Goal: Task Accomplishment & Management: Use online tool/utility

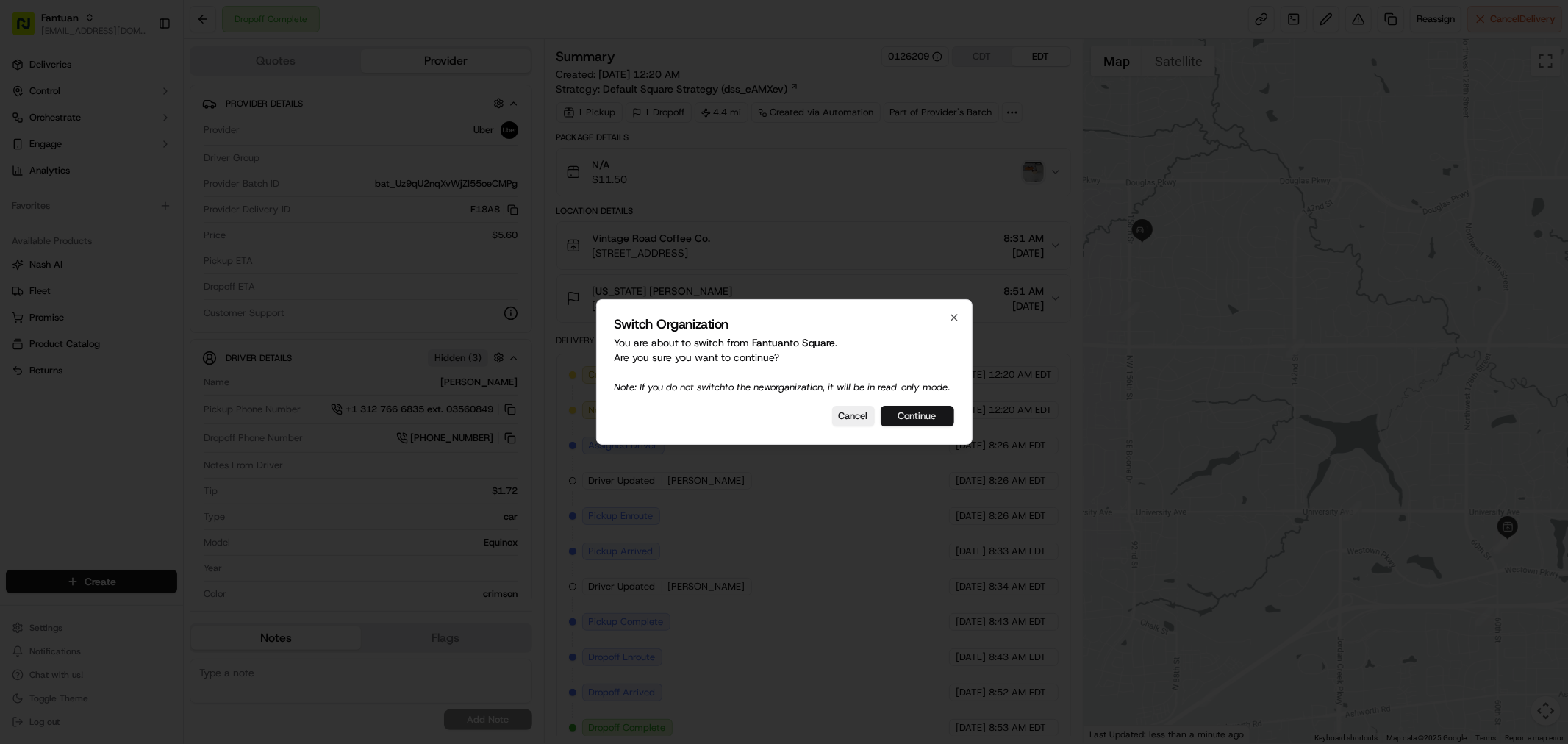
click at [931, 421] on button "Continue" at bounding box center [917, 416] width 74 height 20
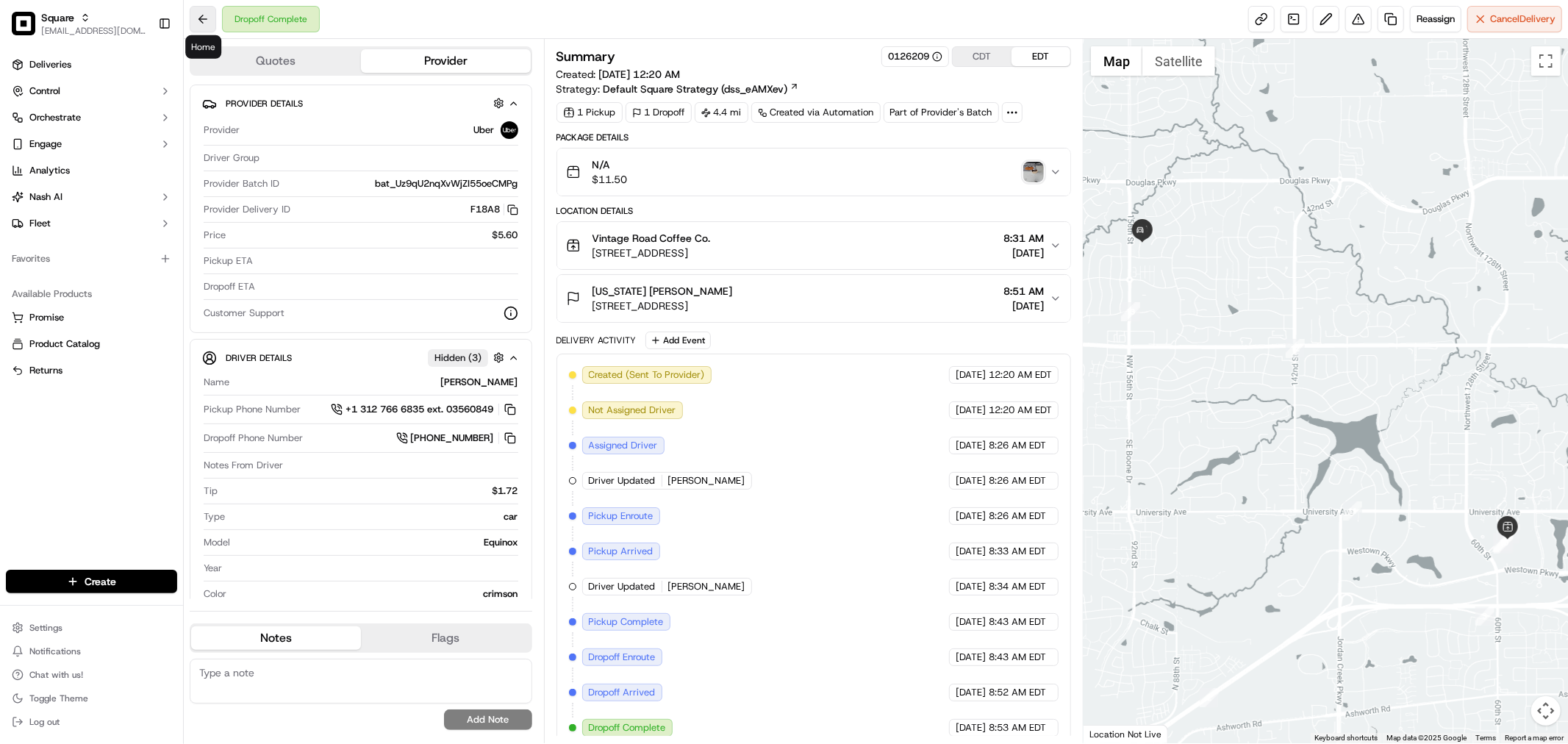
click at [206, 20] on button at bounding box center [203, 20] width 27 height 27
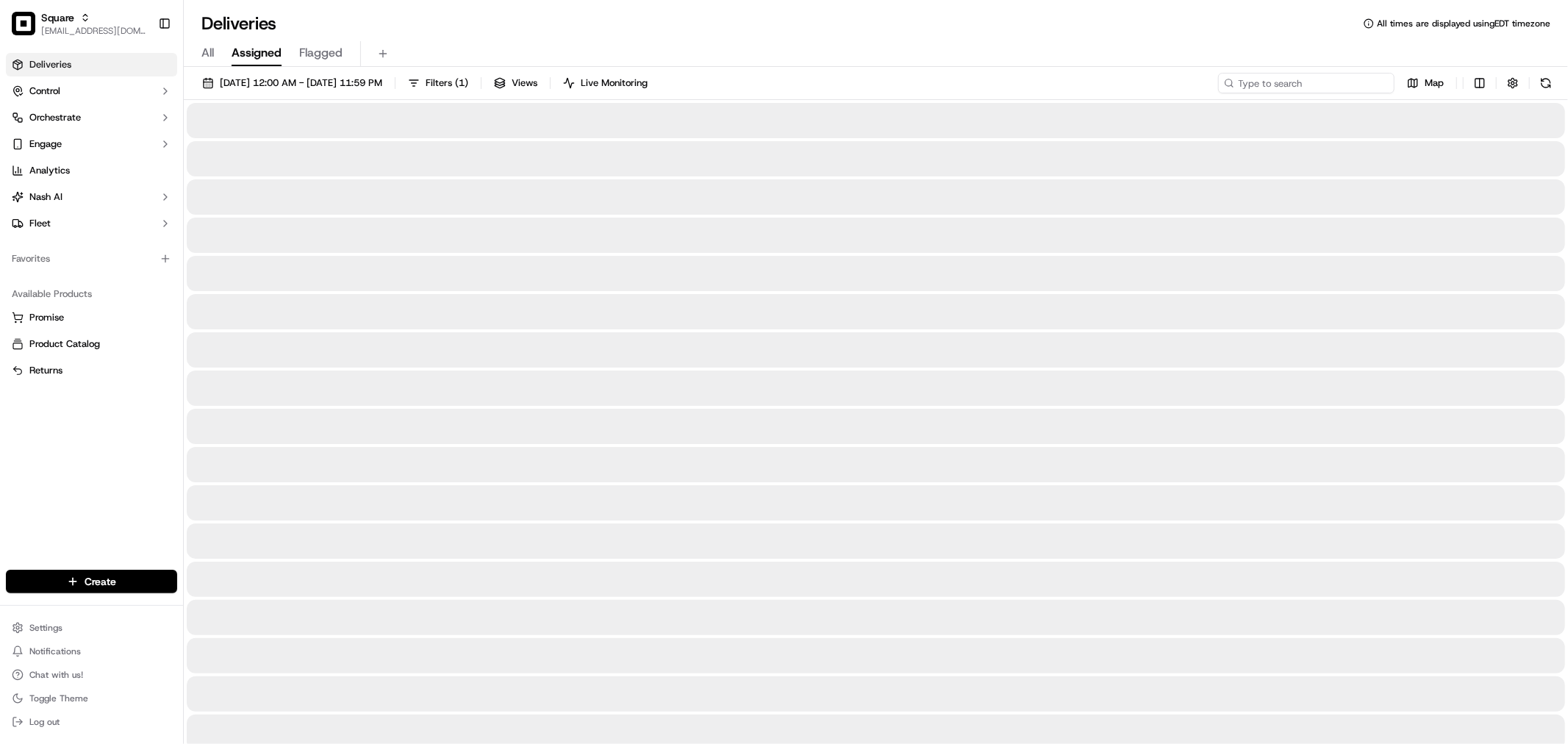
click at [1377, 89] on input at bounding box center [1306, 83] width 176 height 20
paste input "4317920"
type input "4317920"
click at [1230, 47] on div "All Assigned Flagged" at bounding box center [876, 54] width 1384 height 26
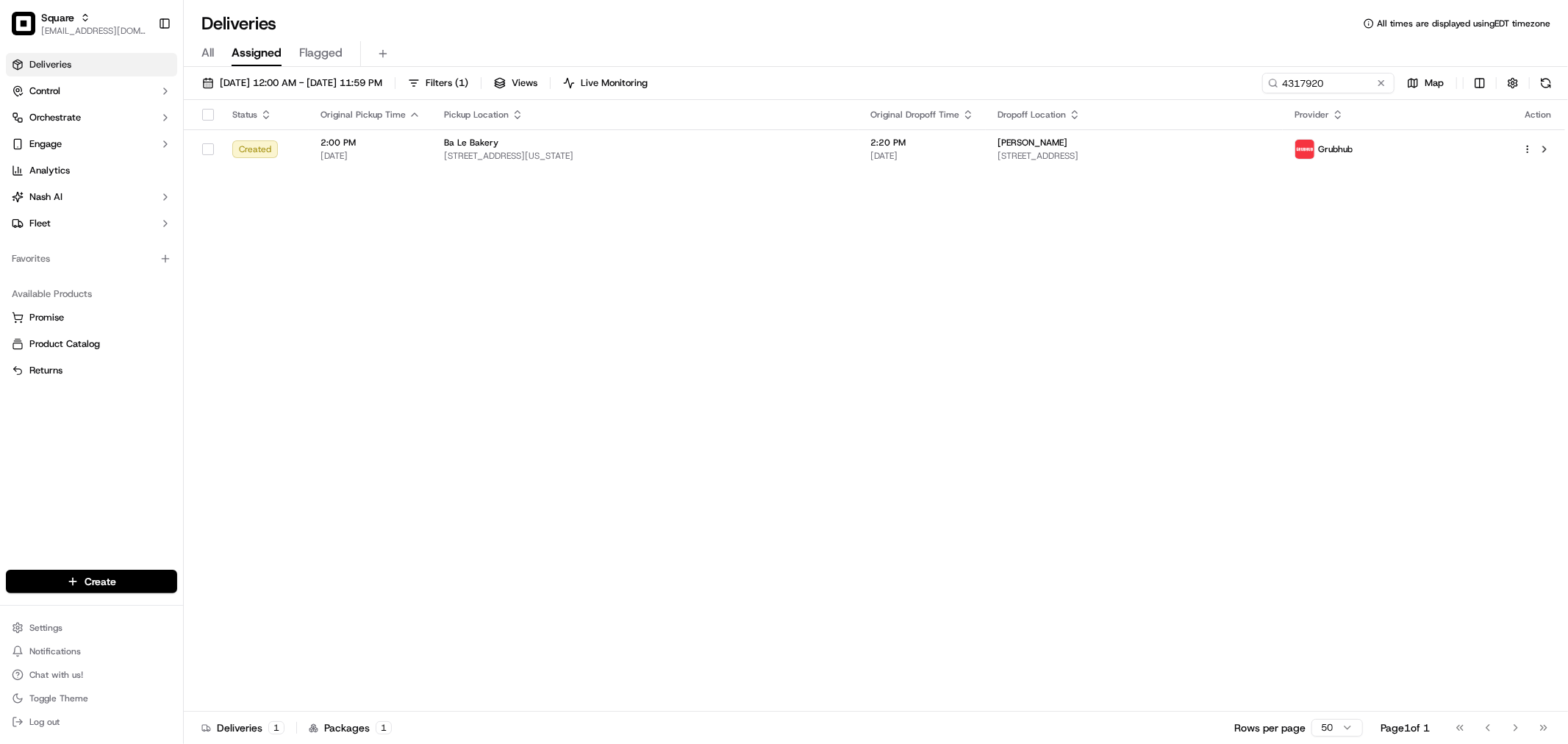
click at [892, 128] on th "Original Dropoff Time" at bounding box center [922, 115] width 127 height 30
click at [793, 149] on div "Ba Le Bakery" at bounding box center [645, 143] width 403 height 12
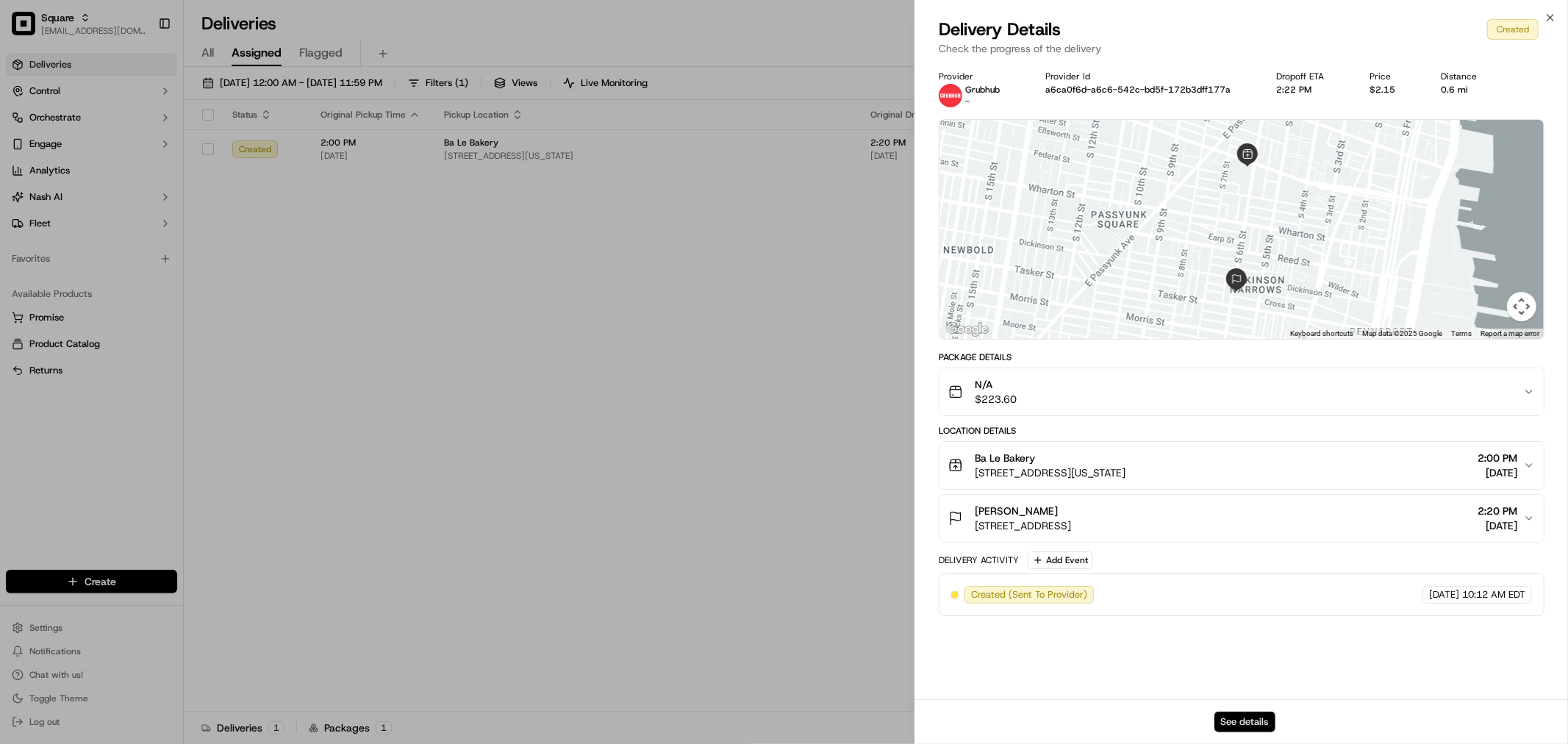
click at [1259, 722] on button "See details" at bounding box center [1245, 721] width 61 height 20
click at [1249, 729] on button "See details" at bounding box center [1245, 721] width 61 height 20
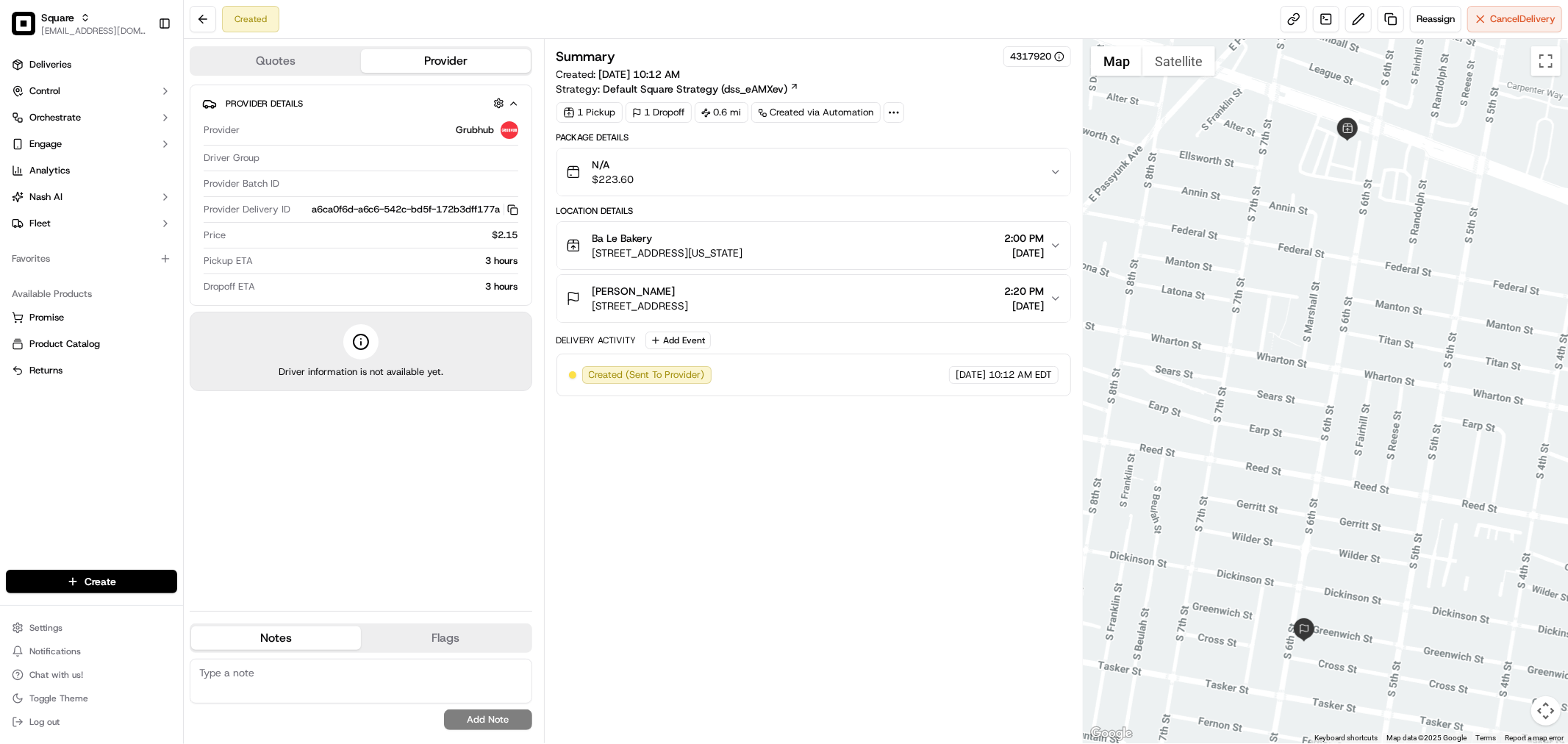
click at [1047, 312] on div "[PERSON_NAME] [STREET_ADDRESS] 2:20 PM [DATE]" at bounding box center [808, 298] width 484 height 30
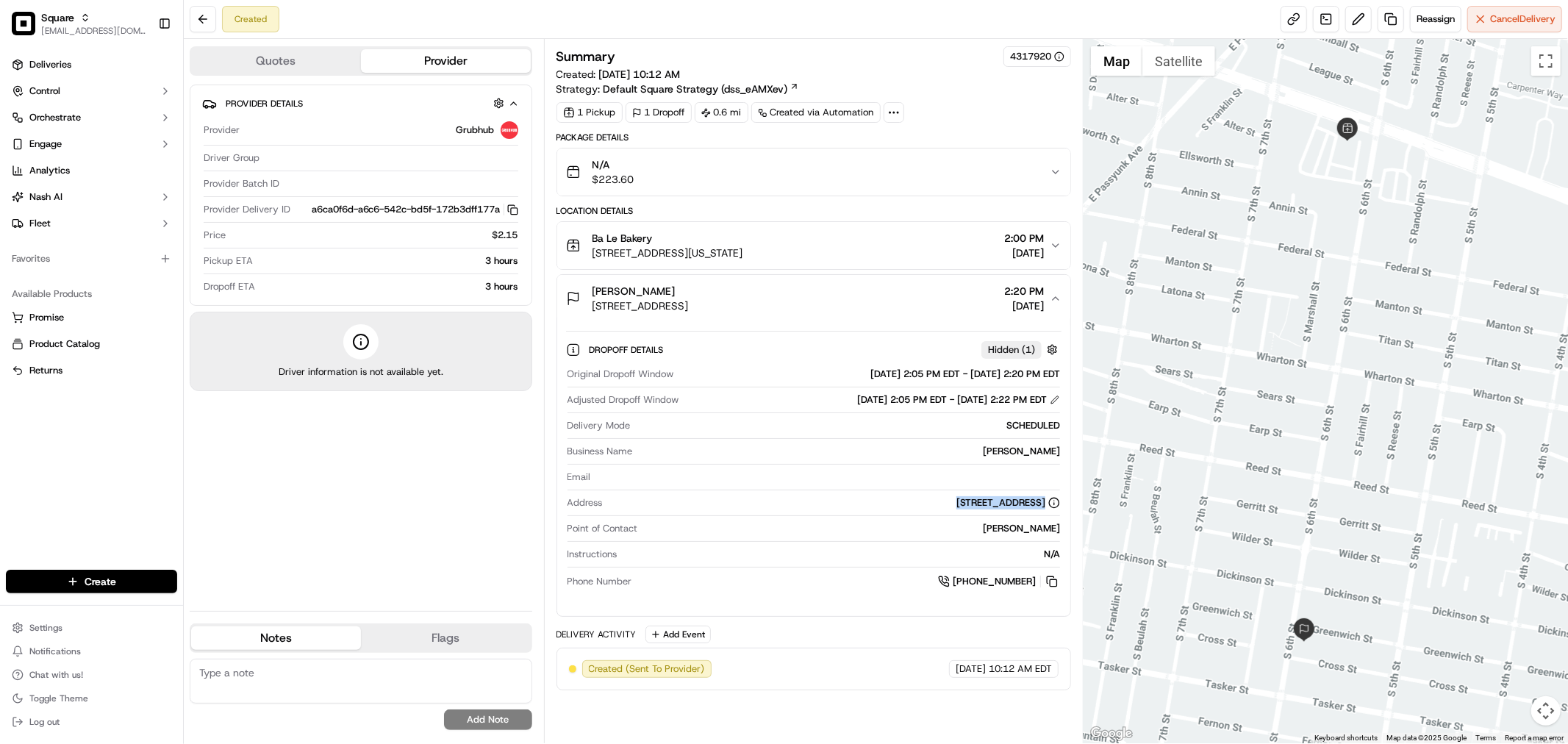
drag, startPoint x: 846, startPoint y: 498, endPoint x: 1033, endPoint y: 512, distance: 187.5
click at [1033, 512] on div "Address [STREET_ADDRESS]" at bounding box center [814, 505] width 493 height 20
copy div "[STREET_ADDRESS]"
click at [1384, 18] on link at bounding box center [1391, 20] width 27 height 27
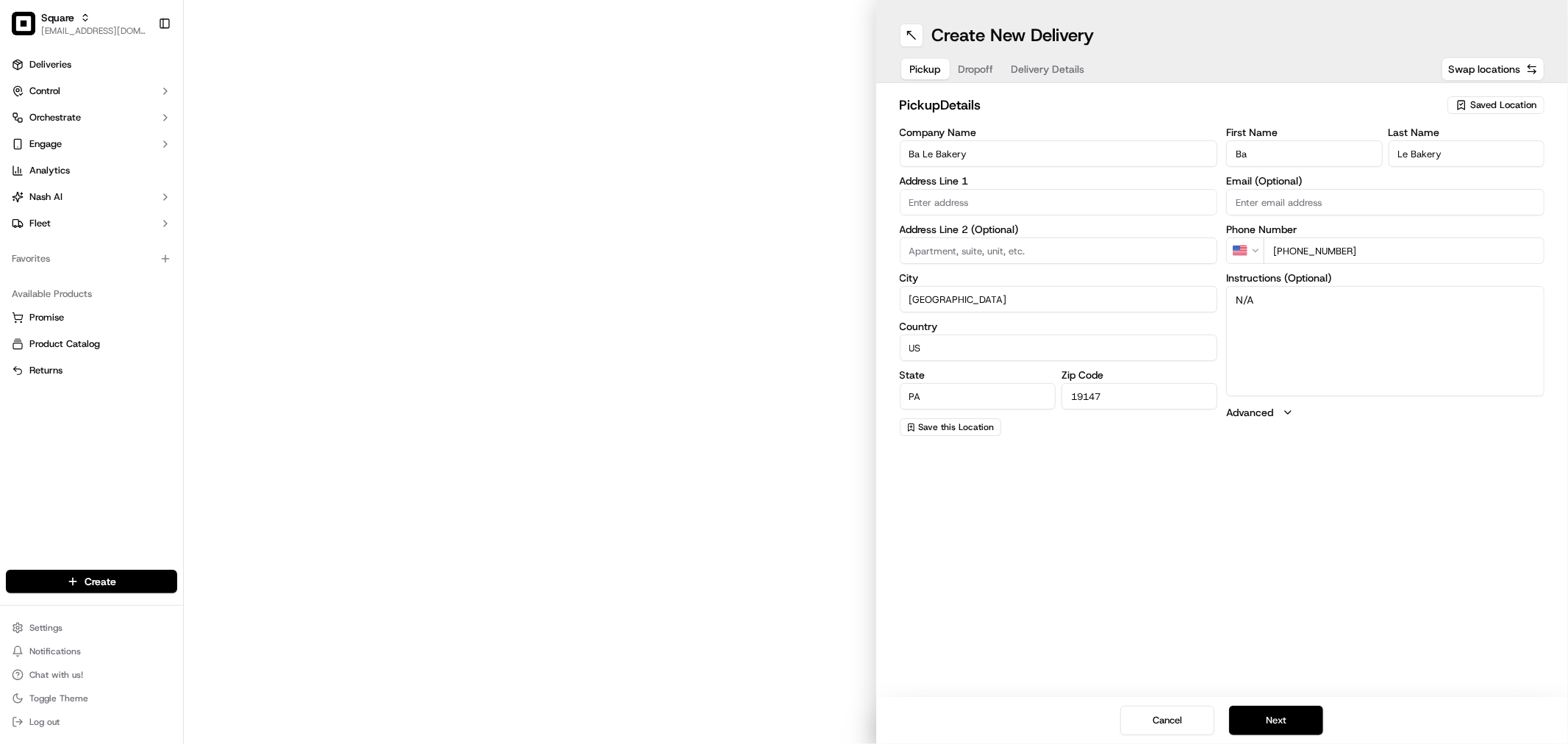
type input "[STREET_ADDRESS][US_STATE]"
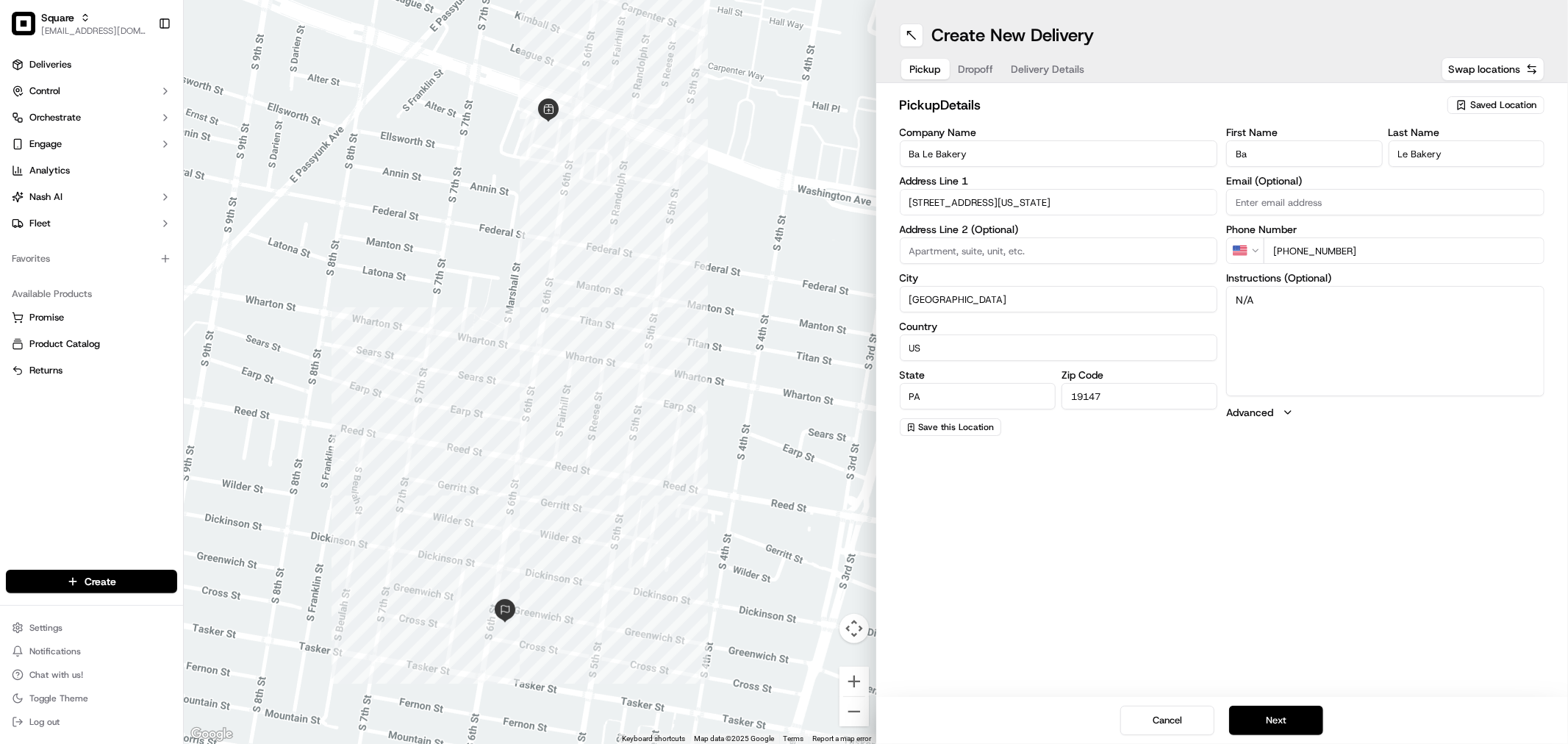
click at [994, 72] on button "Dropoff" at bounding box center [977, 69] width 53 height 20
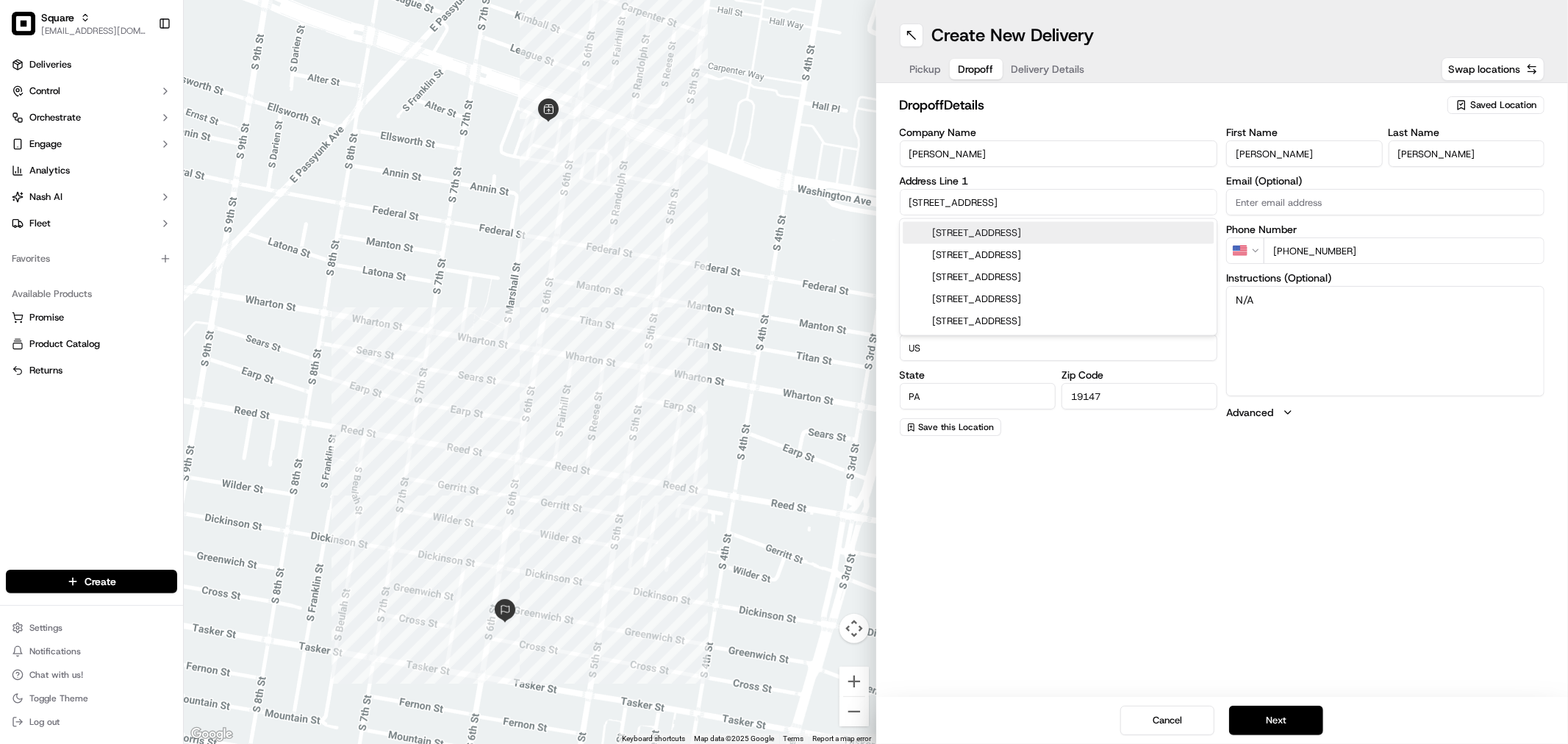
paste input "[GEOGRAPHIC_DATA], [GEOGRAPHIC_DATA]"
drag, startPoint x: 989, startPoint y: 200, endPoint x: 887, endPoint y: 200, distance: 102.0
click at [887, 200] on div "dropoff Details Saved Location Company Name [PERSON_NAME] Address Line 1 [STREE…" at bounding box center [1223, 265] width 692 height 364
click at [974, 228] on div "[STREET_ADDRESS]" at bounding box center [1057, 233] width 311 height 22
type input "[STREET_ADDRESS]"
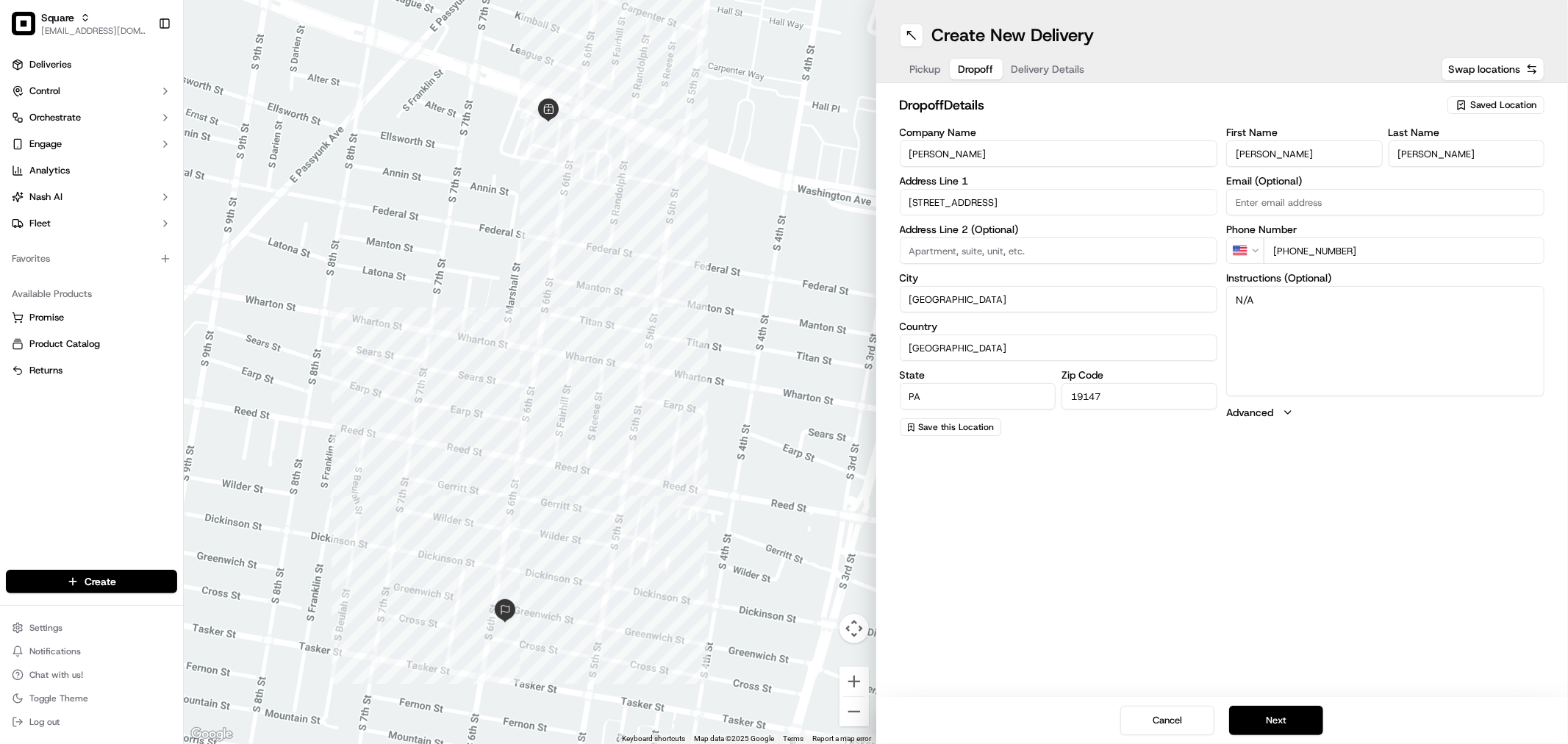
type input "[GEOGRAPHIC_DATA]"
type input "[STREET_ADDRESS]"
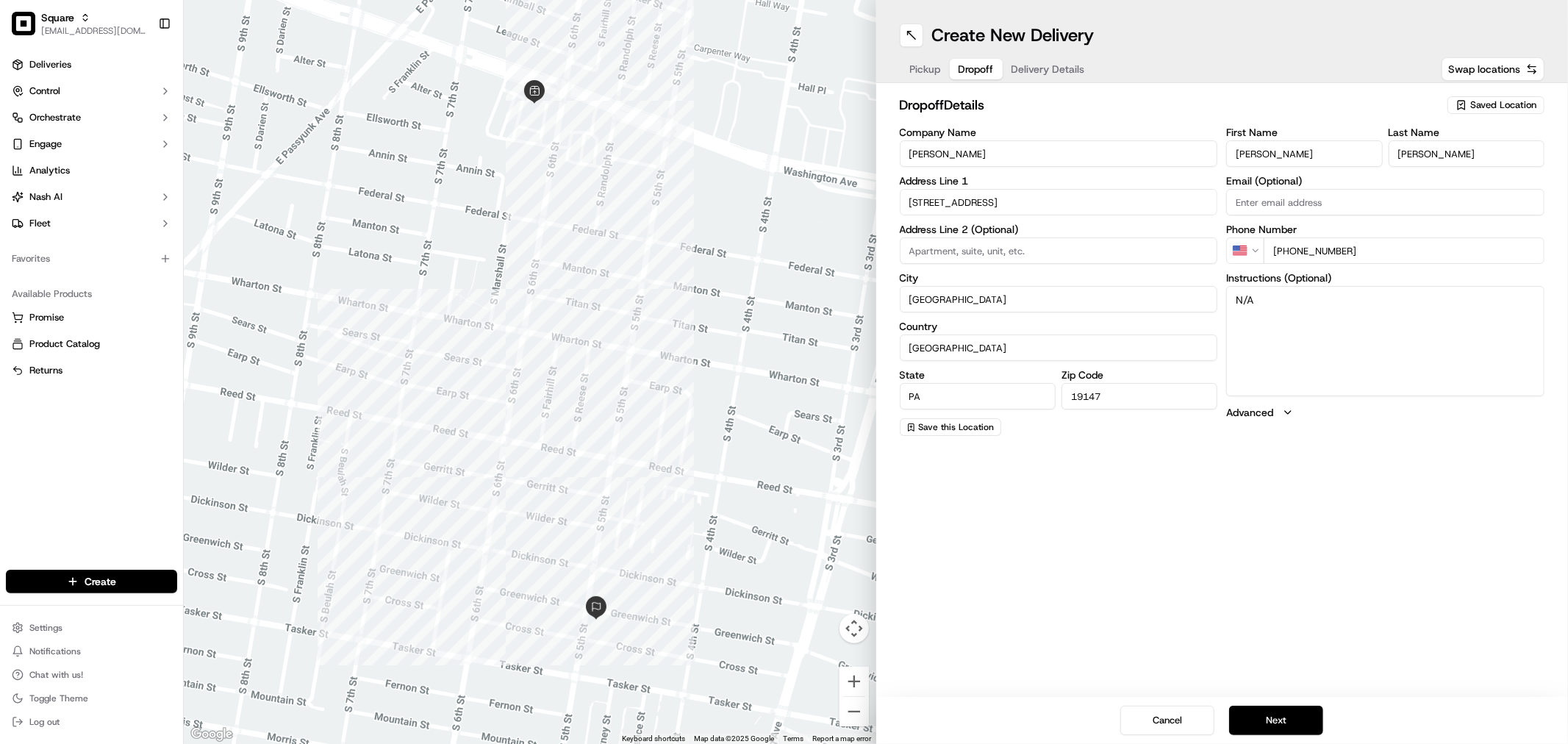
click at [1046, 67] on span "Delivery Details" at bounding box center [1048, 69] width 74 height 15
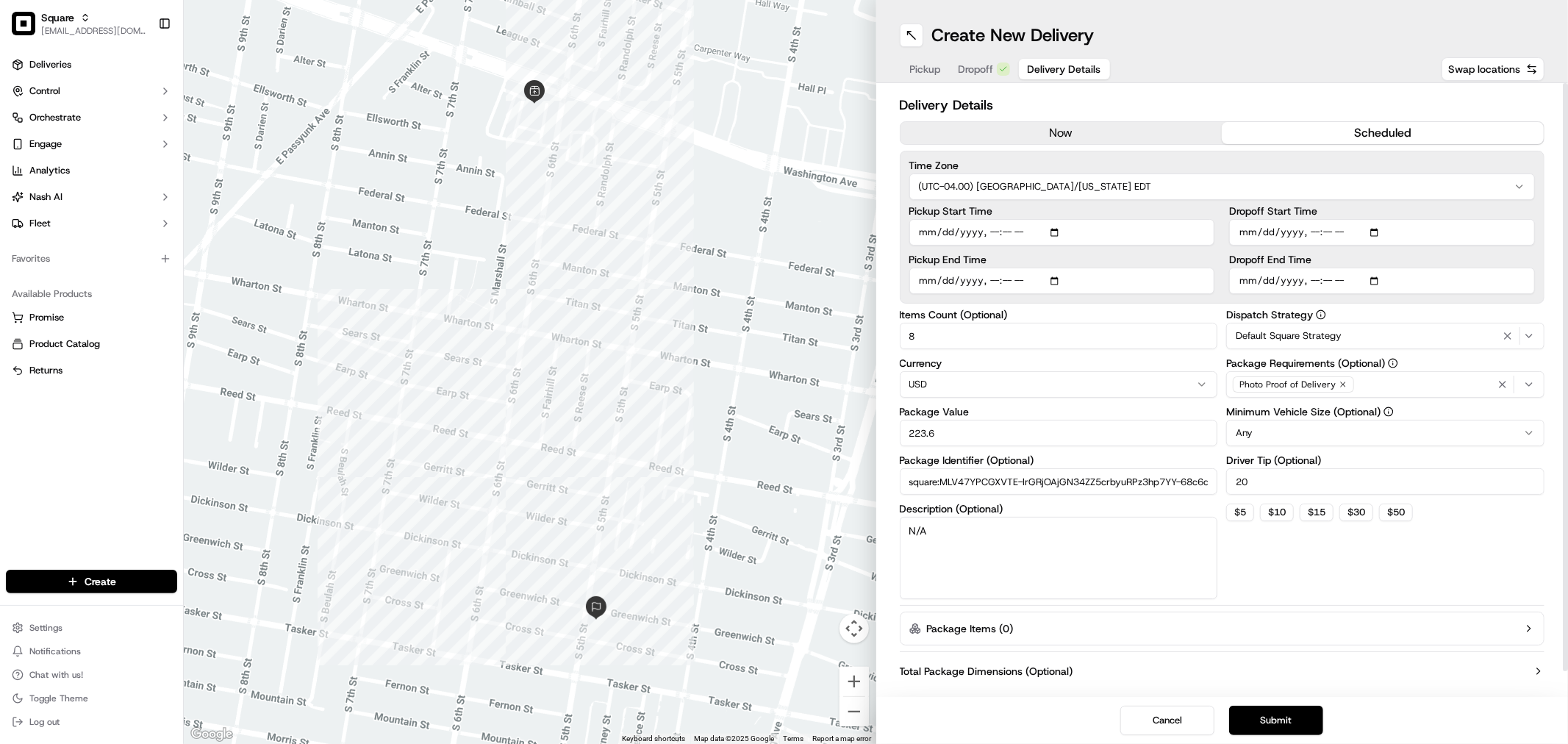
click at [1001, 229] on input "Pickup Start Time" at bounding box center [1062, 233] width 305 height 27
type input "[DATE]T14:15"
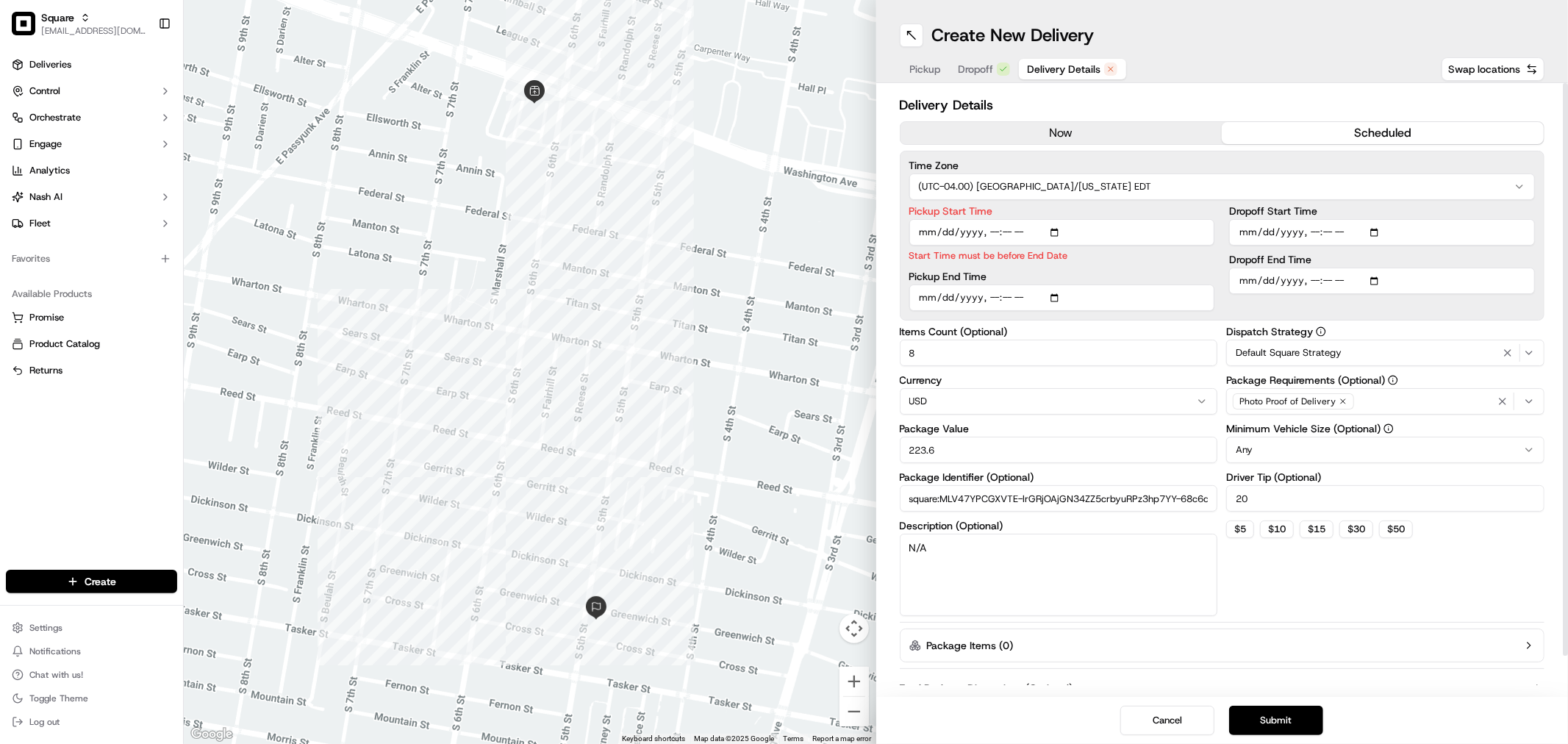
click at [1006, 281] on div "Pickup End Time" at bounding box center [1062, 291] width 305 height 40
click at [1006, 290] on input "Pickup End Time" at bounding box center [1062, 298] width 305 height 27
click at [1006, 298] on input "Pickup End Time" at bounding box center [1062, 298] width 305 height 27
type input "[DATE]T14:25"
click at [1329, 226] on input "Dropoff Start Time" at bounding box center [1382, 233] width 305 height 27
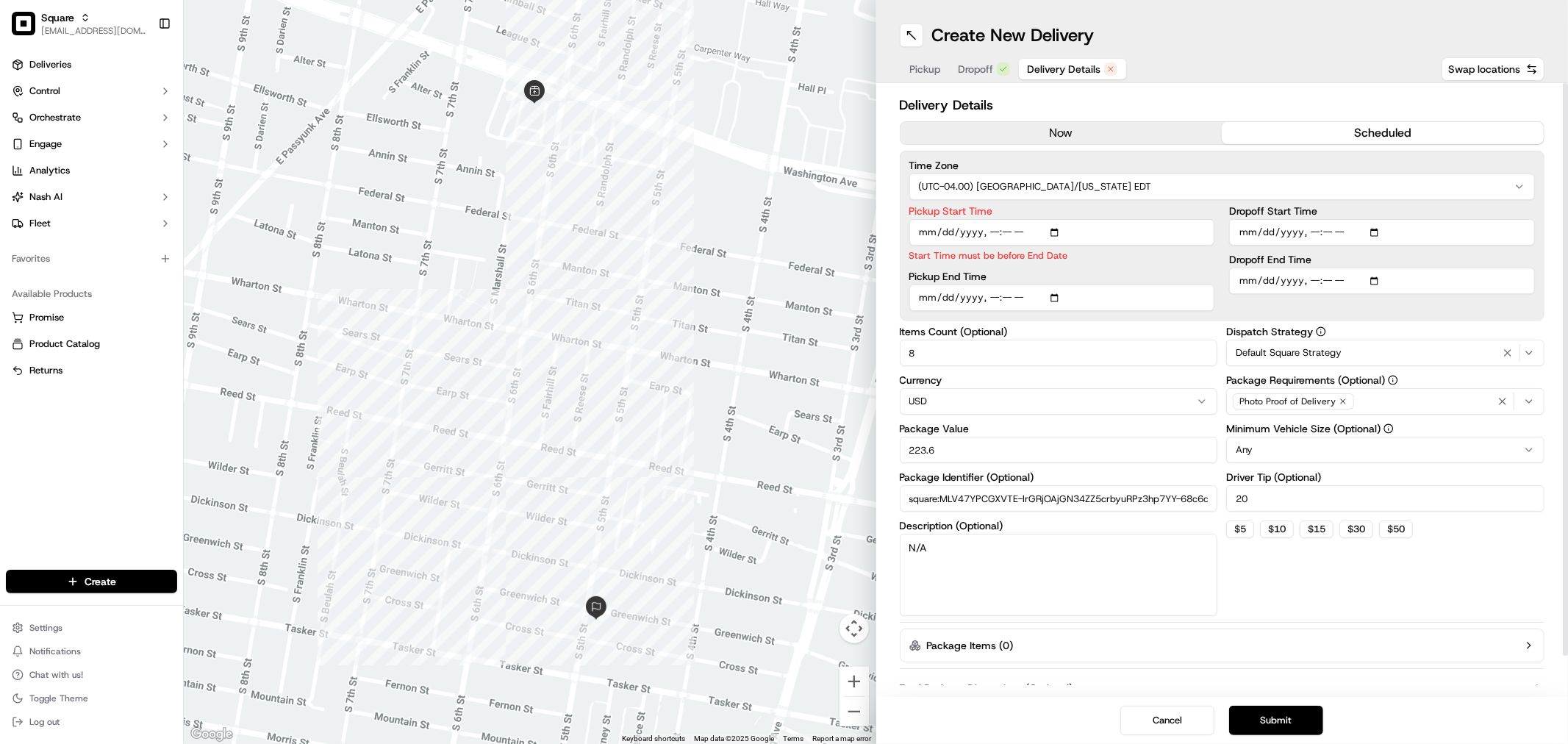
type input "[DATE]T14:27"
click at [1324, 284] on input "Dropoff End Time" at bounding box center [1382, 298] width 305 height 27
type input "[DATE]T14:35"
click at [1288, 716] on button "Submit" at bounding box center [1276, 721] width 94 height 30
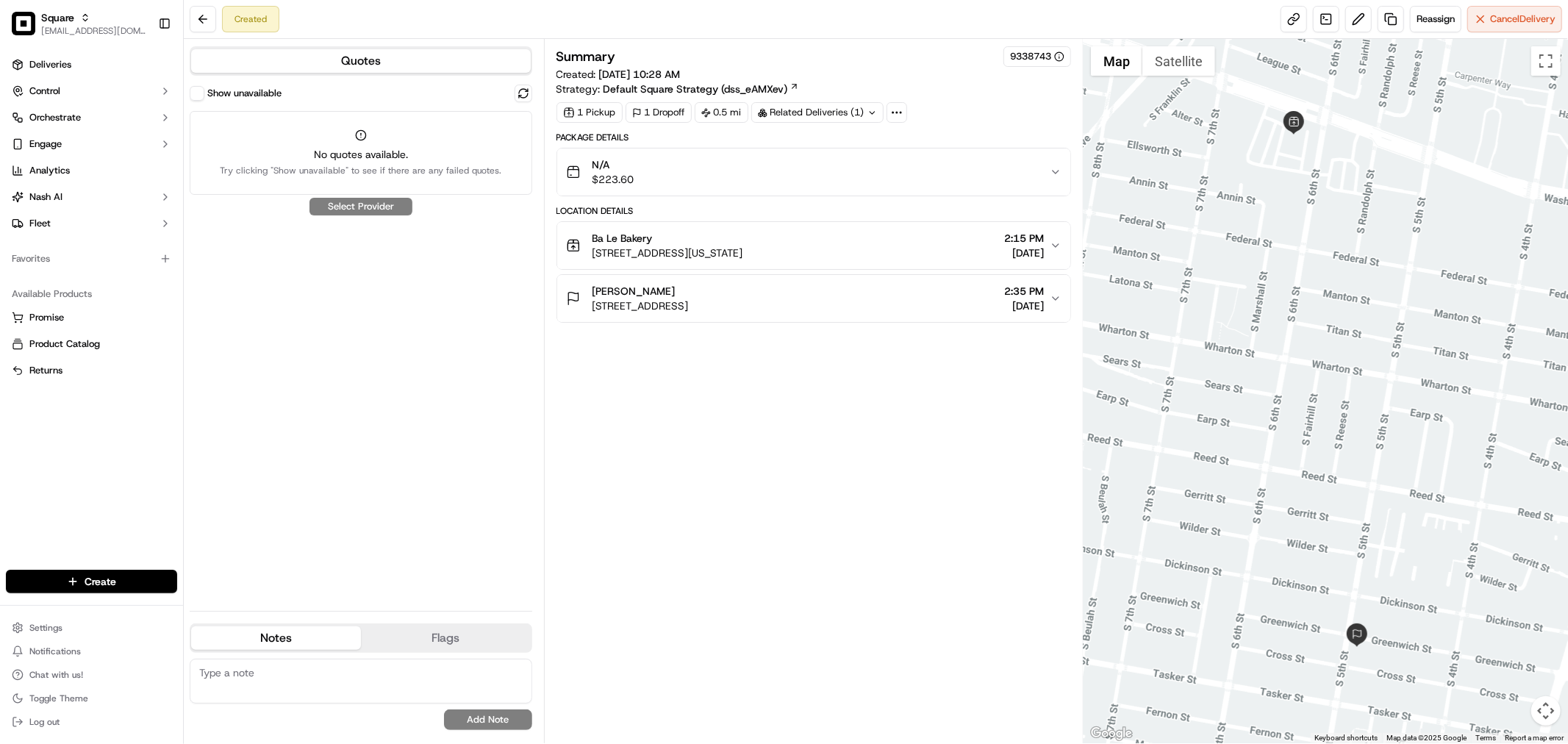
click at [195, 92] on button "Show unavailable" at bounding box center [197, 93] width 15 height 15
click at [517, 99] on button at bounding box center [523, 93] width 18 height 18
click at [1046, 243] on div "Ba Le Bakery [STREET_ADDRESS][US_STATE] 2:15 PM [DATE]" at bounding box center [808, 246] width 484 height 30
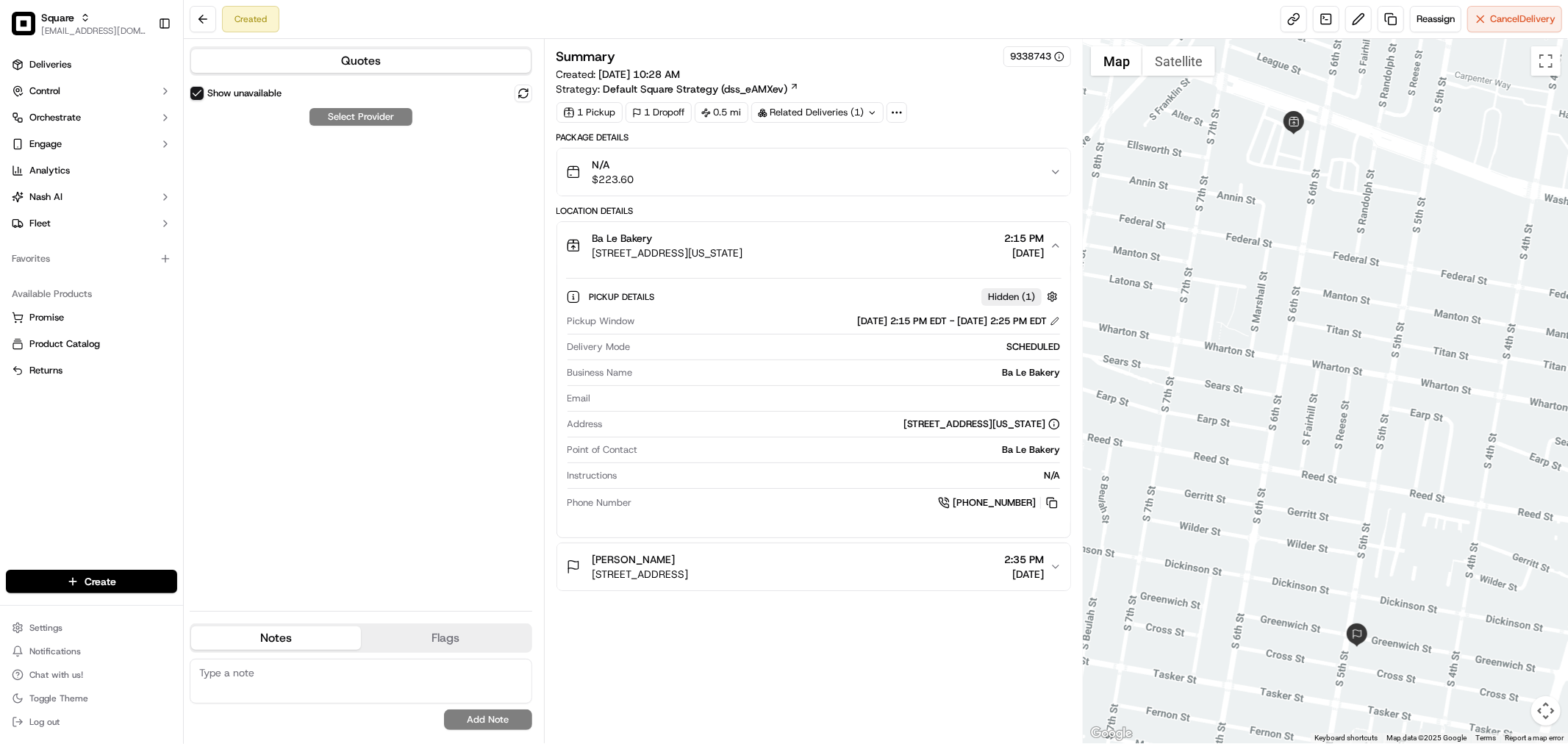
click at [1042, 186] on div "N/A $223.60" at bounding box center [808, 172] width 484 height 30
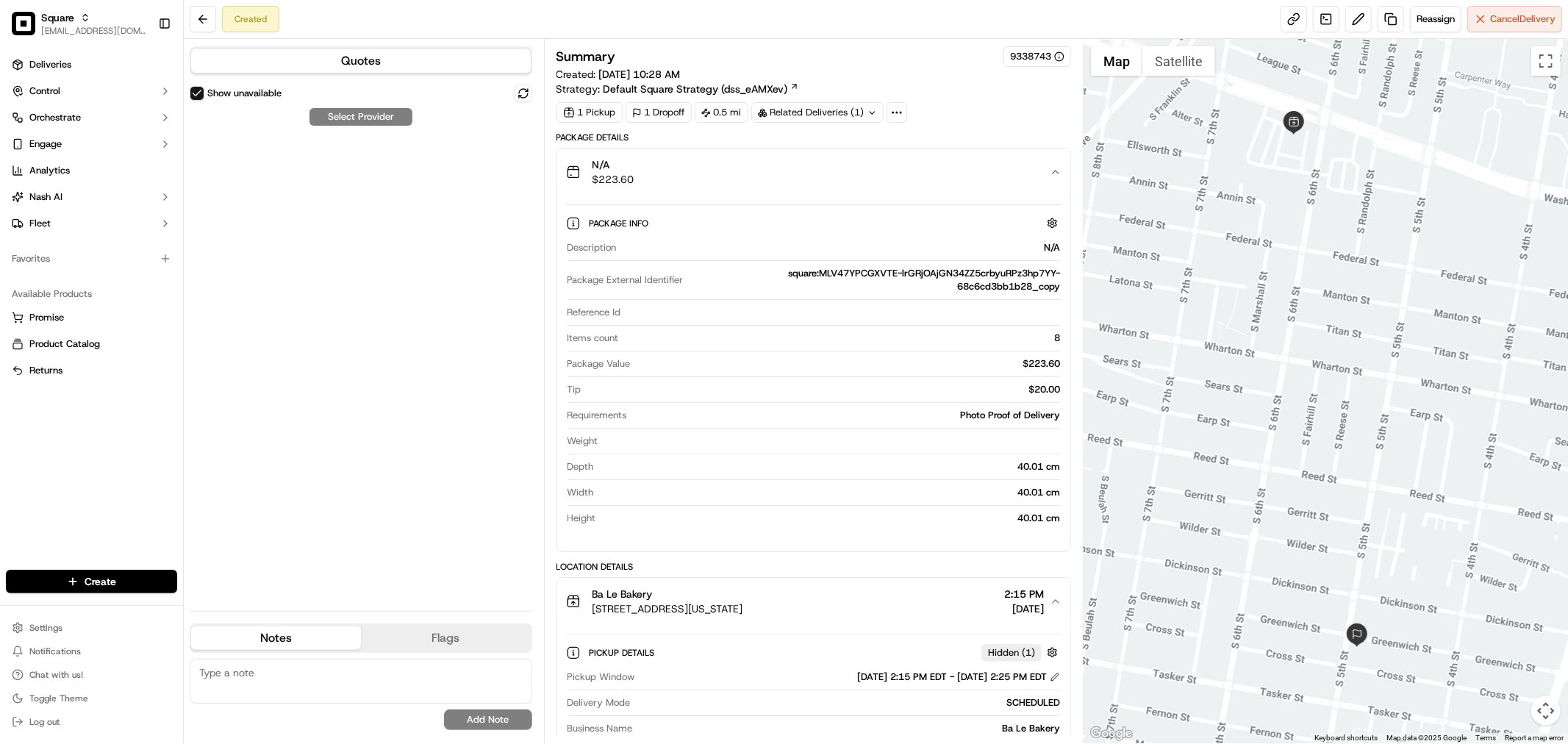
click at [533, 96] on div "Quotes Show unavailable Select Provider Notes Flags No results found Add Note N…" at bounding box center [364, 391] width 360 height 704
click at [528, 90] on button at bounding box center [523, 93] width 18 height 18
click at [1015, 164] on div "N/A $223.60" at bounding box center [808, 172] width 484 height 30
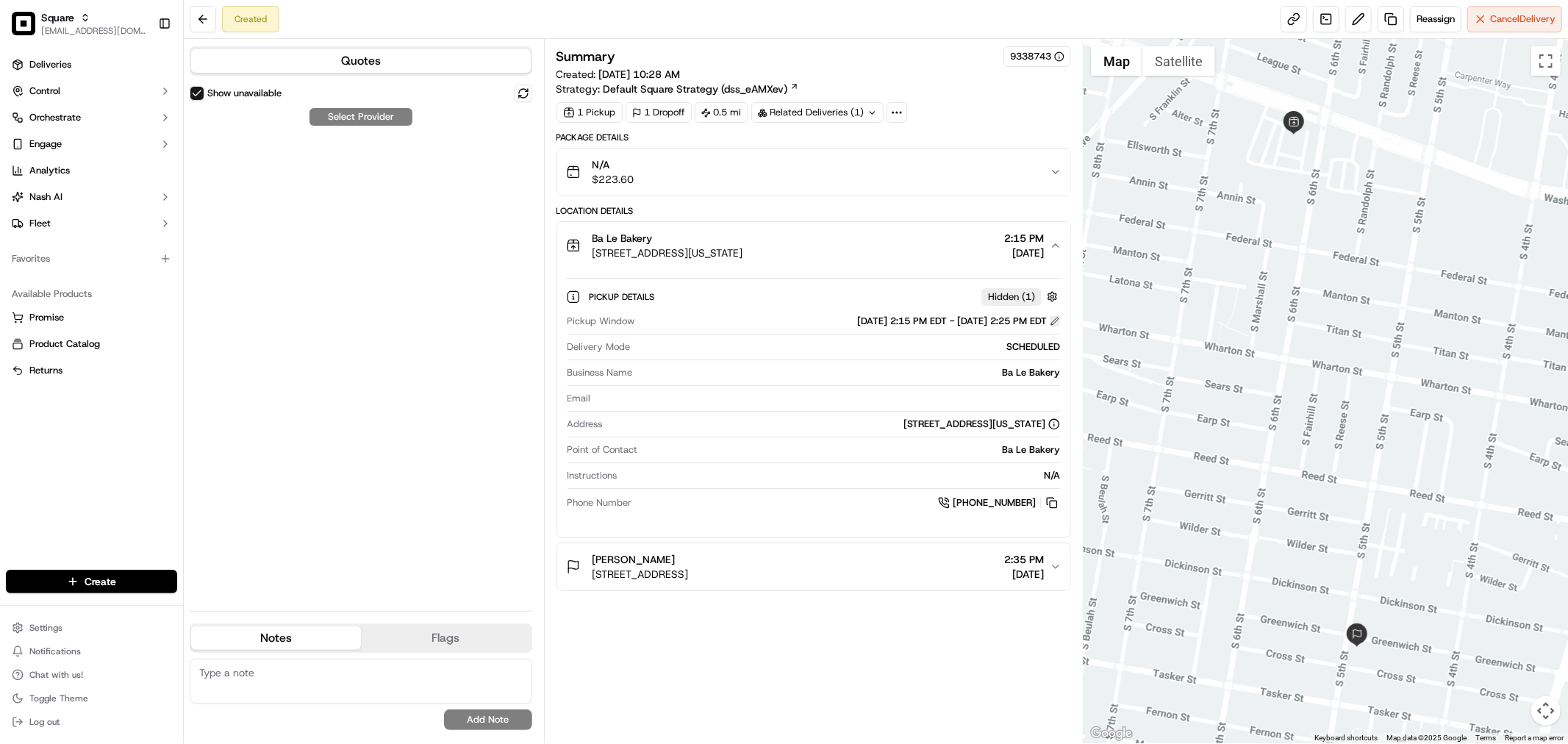
click at [1057, 324] on button at bounding box center [1054, 321] width 10 height 10
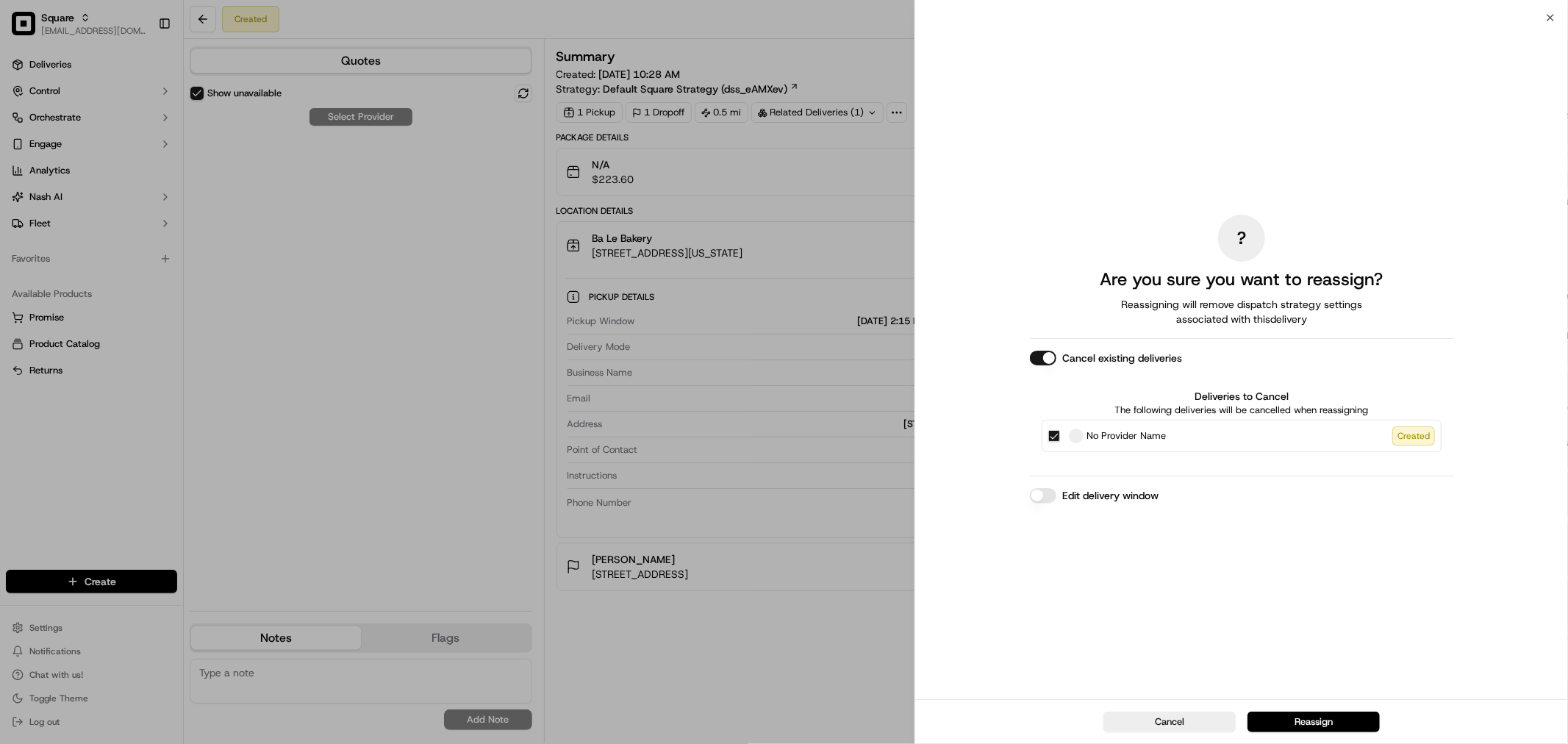
click at [1047, 500] on button "Edit delivery window" at bounding box center [1043, 495] width 27 height 15
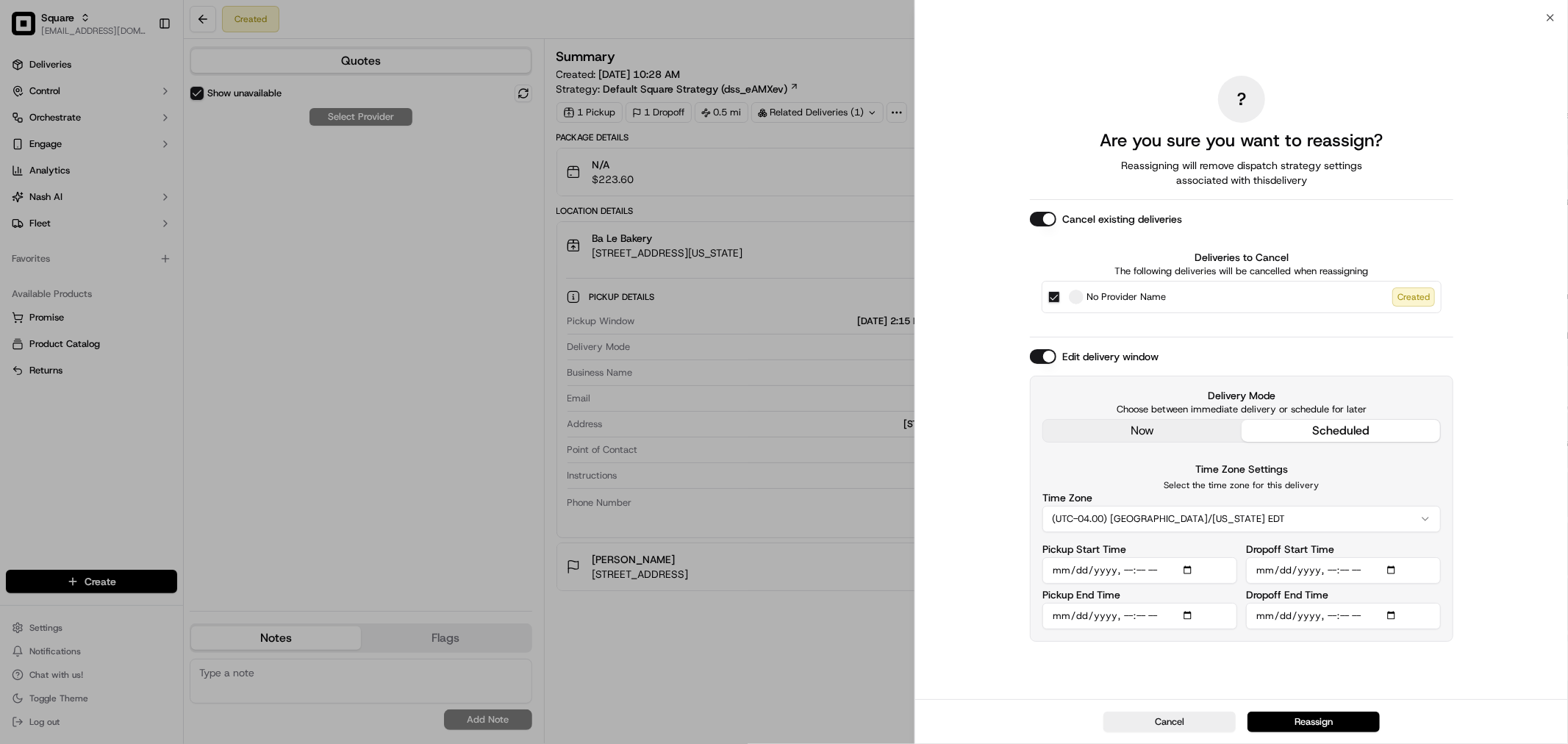
click at [1143, 570] on input "Pickup Start Time" at bounding box center [1140, 570] width 195 height 27
type input "[DATE]T14:12"
click at [1142, 616] on input "Pickup End Time" at bounding box center [1140, 616] width 195 height 27
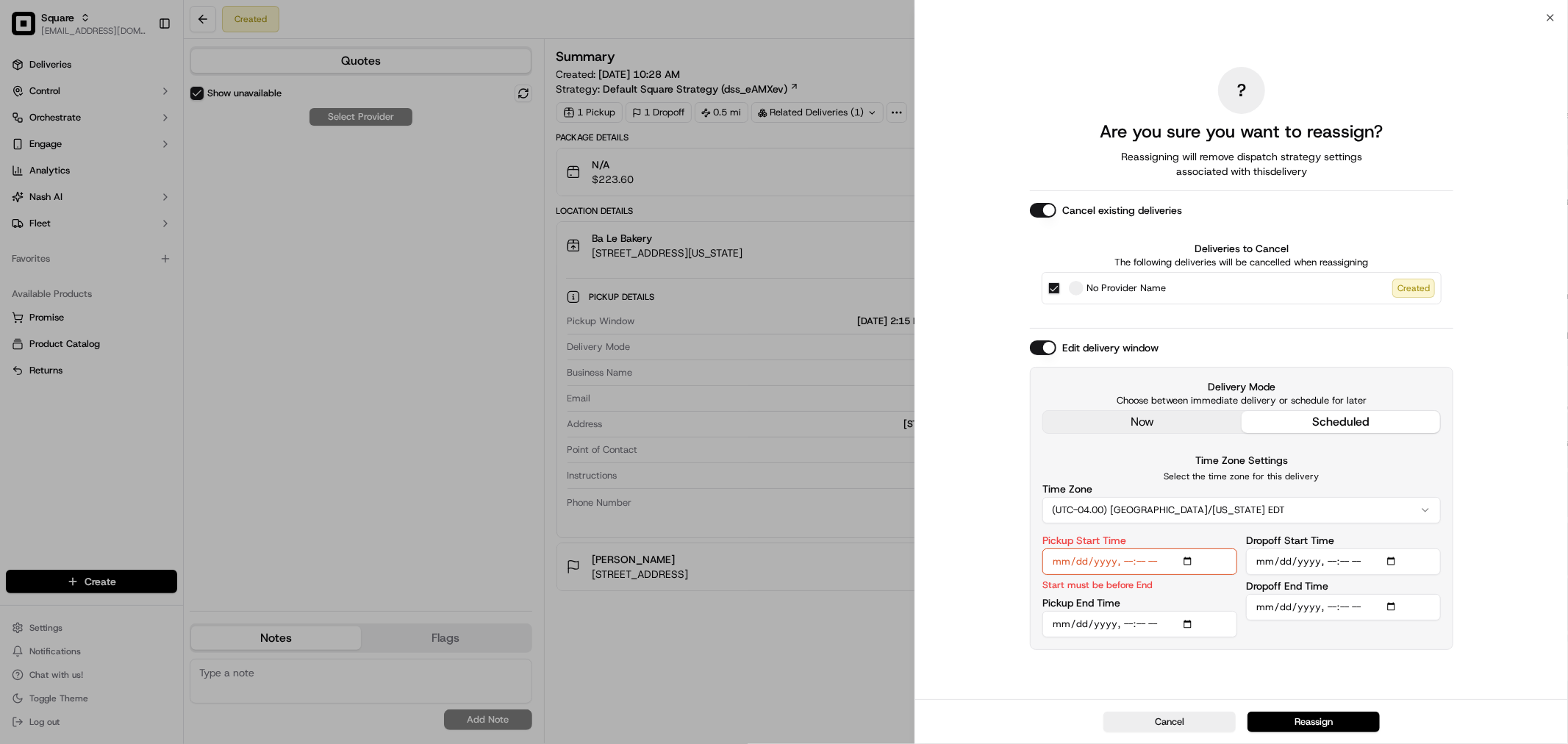
type input "[DATE]T14:22"
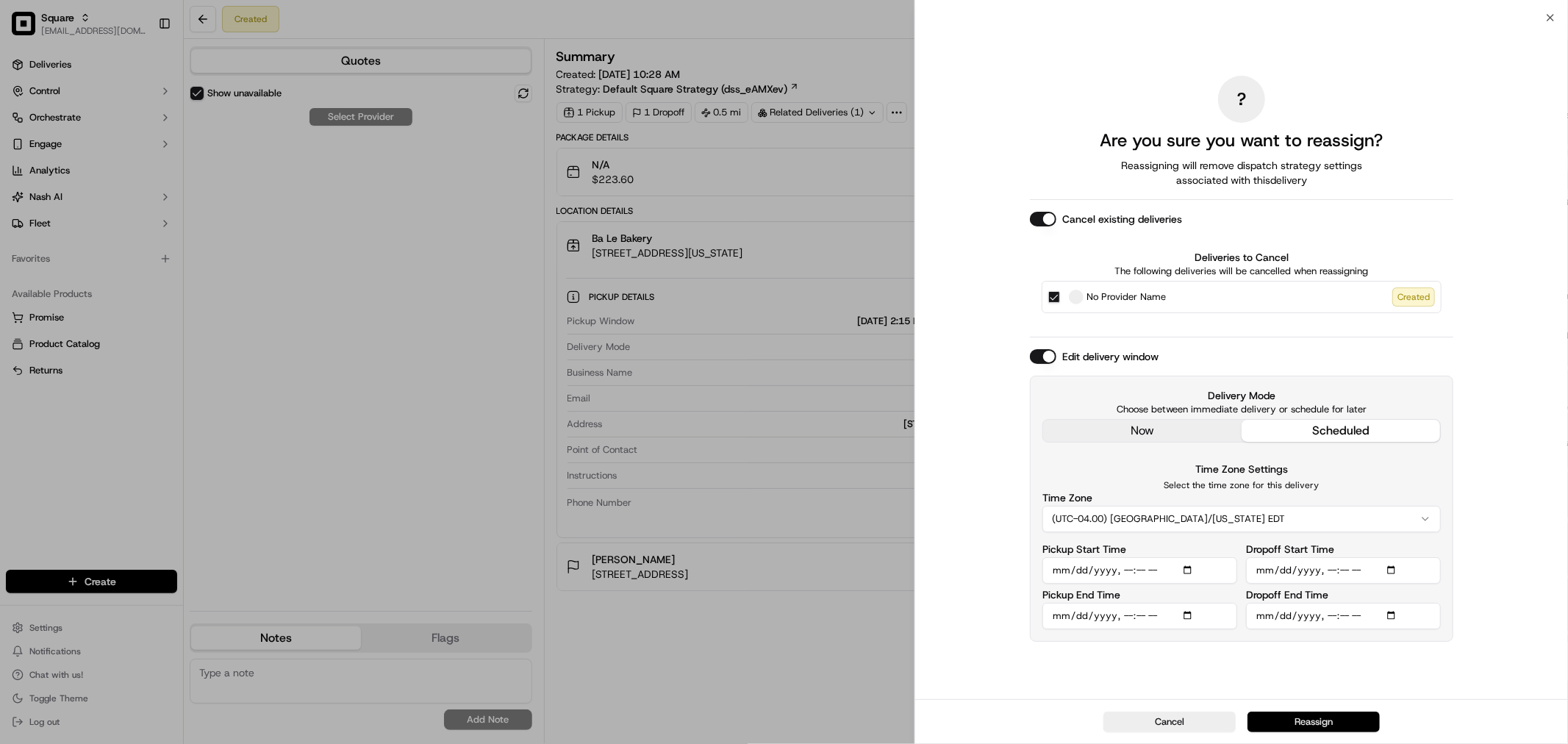
click at [1321, 723] on button "Reassign" at bounding box center [1313, 721] width 132 height 20
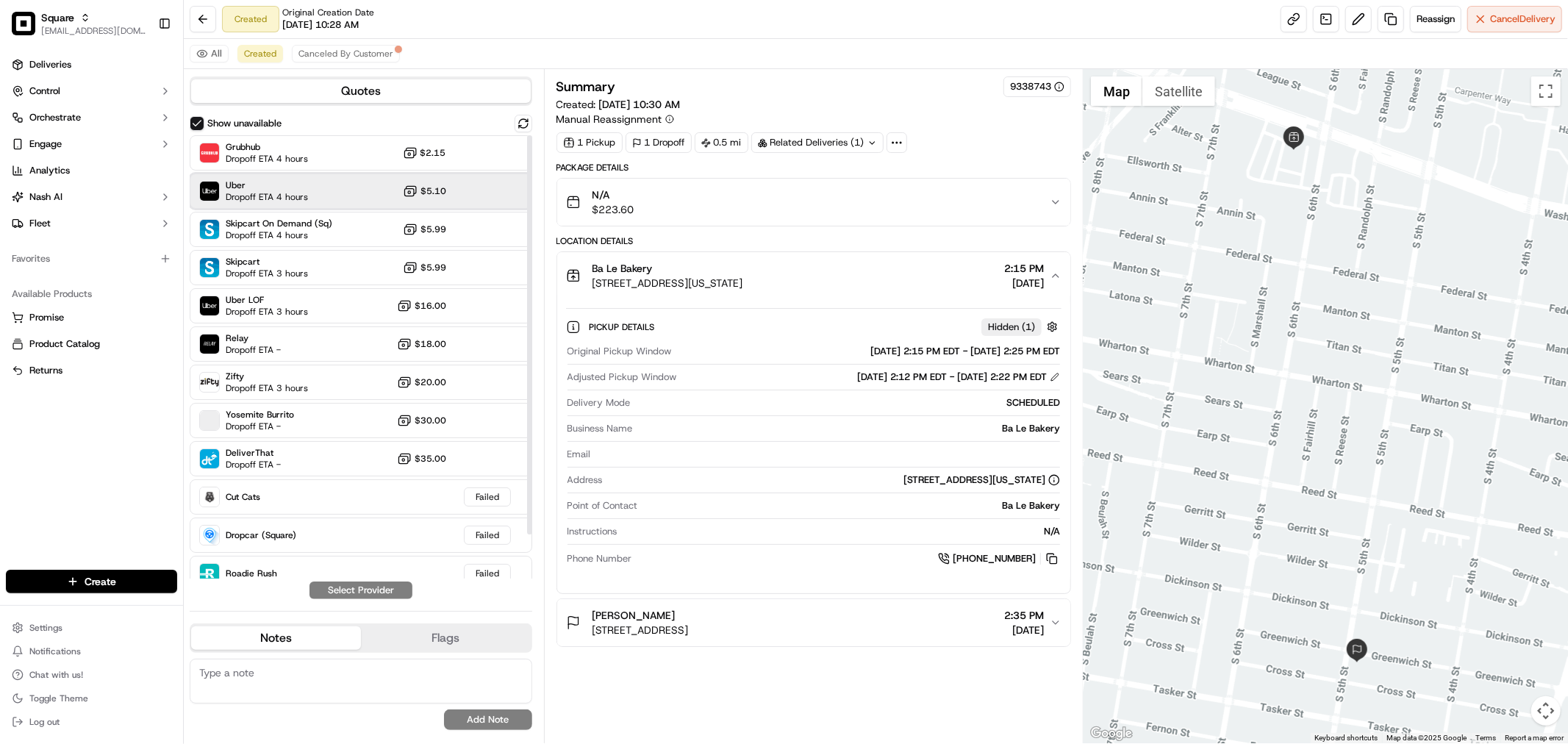
click at [496, 193] on div "Uber Dropoff ETA 4 hours $5.10" at bounding box center [360, 190] width 342 height 35
click at [364, 591] on button "Assign Provider" at bounding box center [360, 590] width 104 height 18
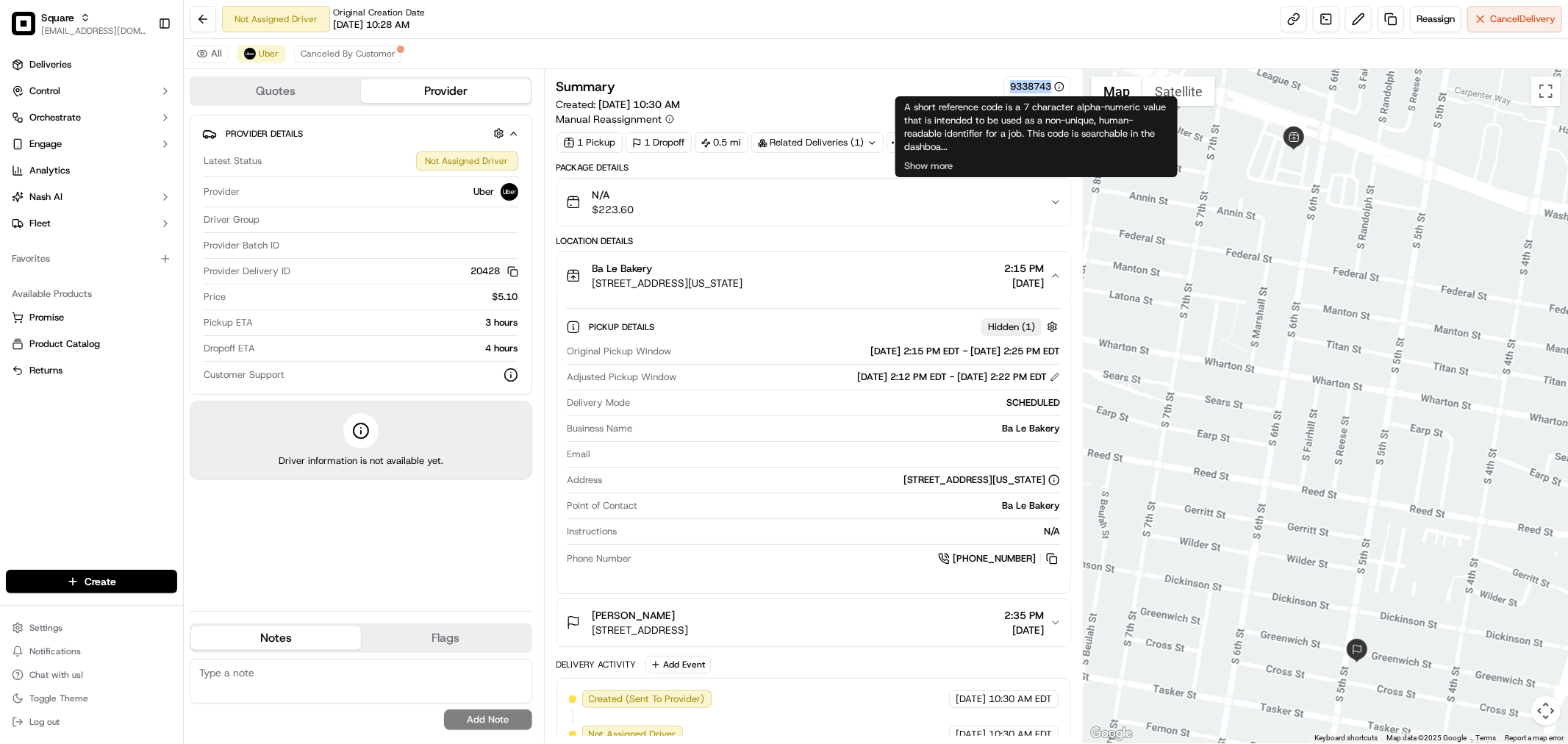
drag, startPoint x: 999, startPoint y: 89, endPoint x: 1052, endPoint y: 89, distance: 53.0
click at [1052, 89] on div "Summary 9338743" at bounding box center [813, 87] width 515 height 20
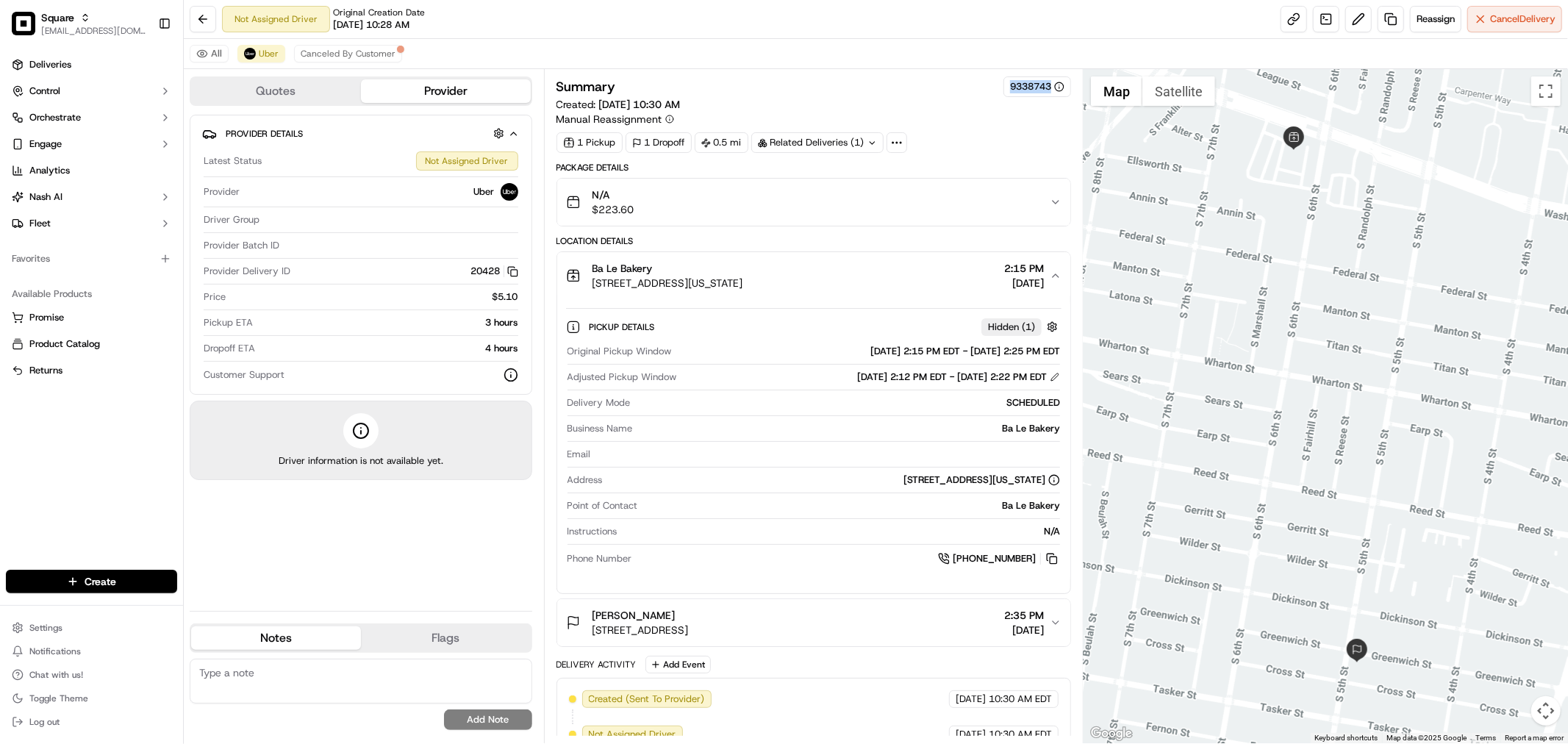
copy div "9338743"
click at [1042, 204] on div "N/A $223.60" at bounding box center [808, 202] width 484 height 30
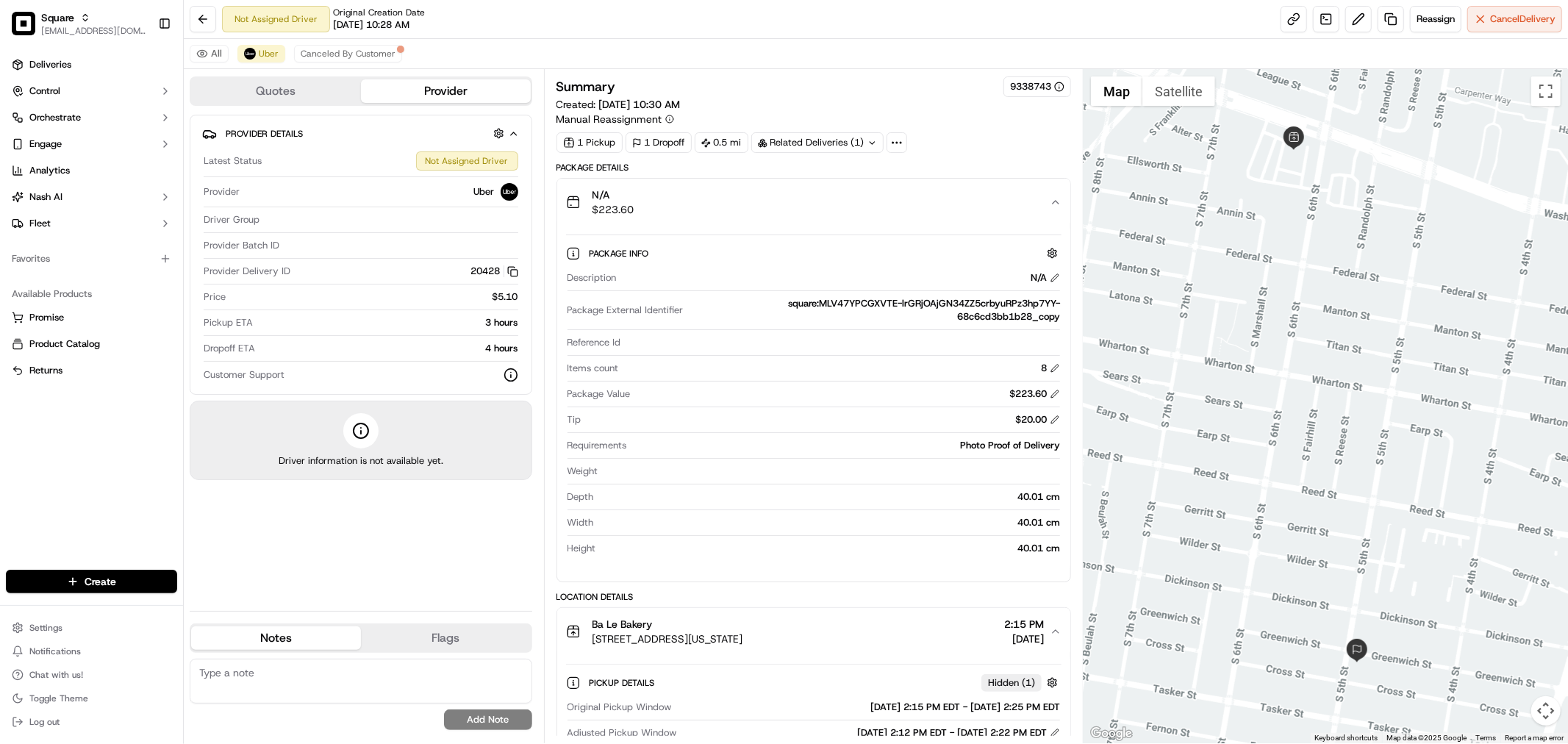
click at [1042, 206] on div "N/A $223.60" at bounding box center [808, 202] width 484 height 30
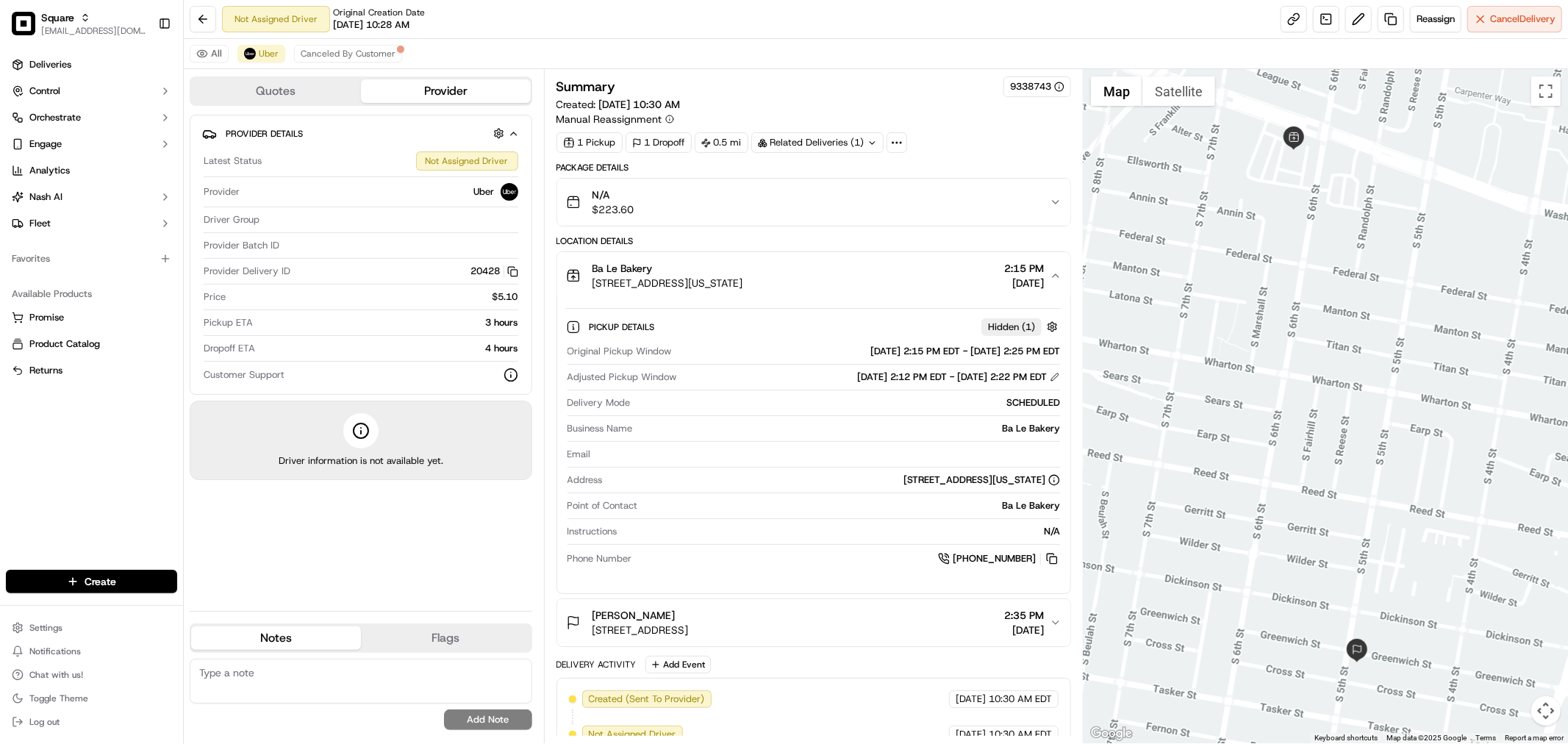
click at [1052, 280] on icon "button" at bounding box center [1055, 275] width 12 height 12
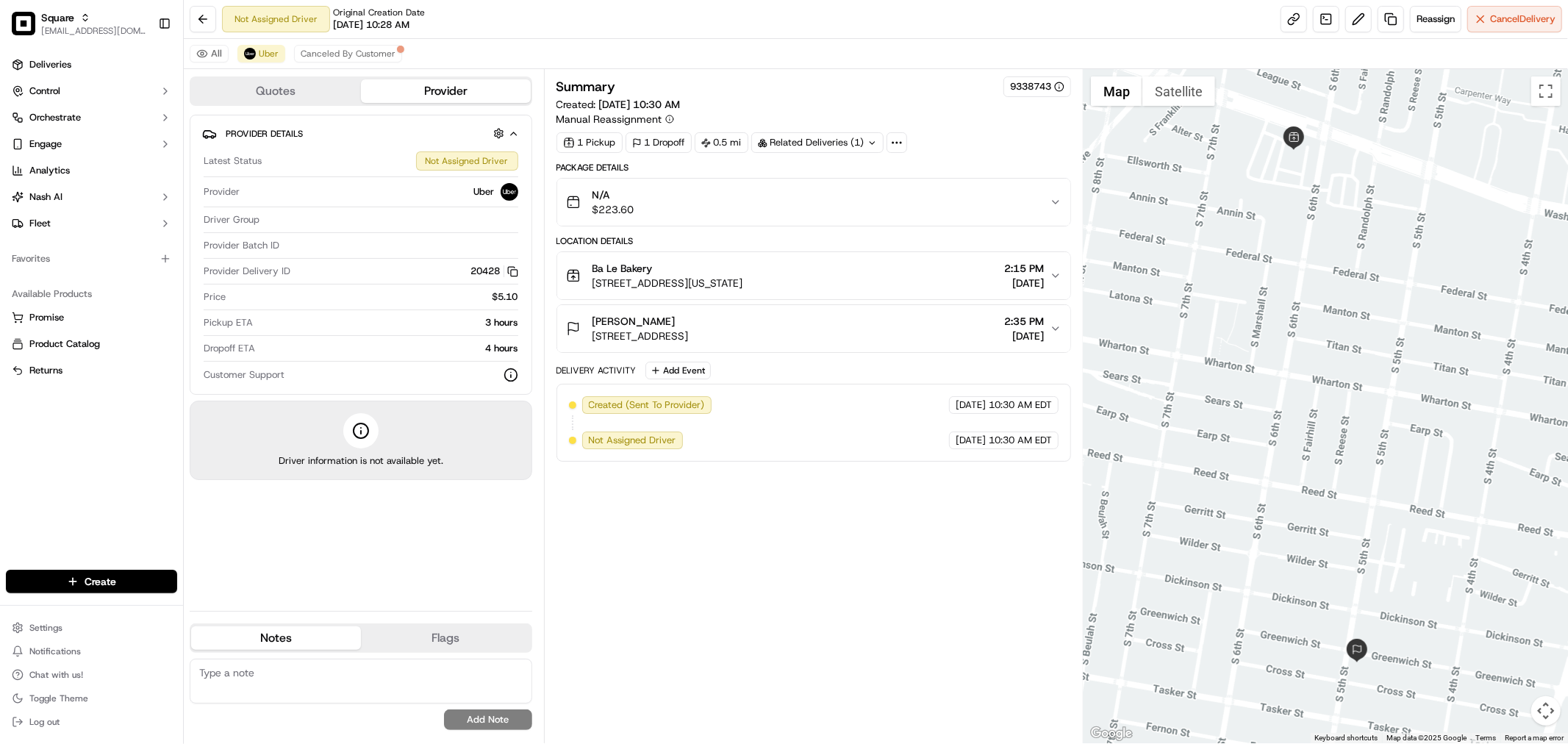
click at [357, 697] on textarea at bounding box center [360, 681] width 342 height 45
paste textarea "Type of Caller : merchant Reason for Call: reschedule Concern: merchant wanted …"
type textarea "Type of Caller : merchant Reason for Call: reschedule Concern: merchant wanted …"
click at [487, 716] on button "Add Note" at bounding box center [488, 720] width 89 height 20
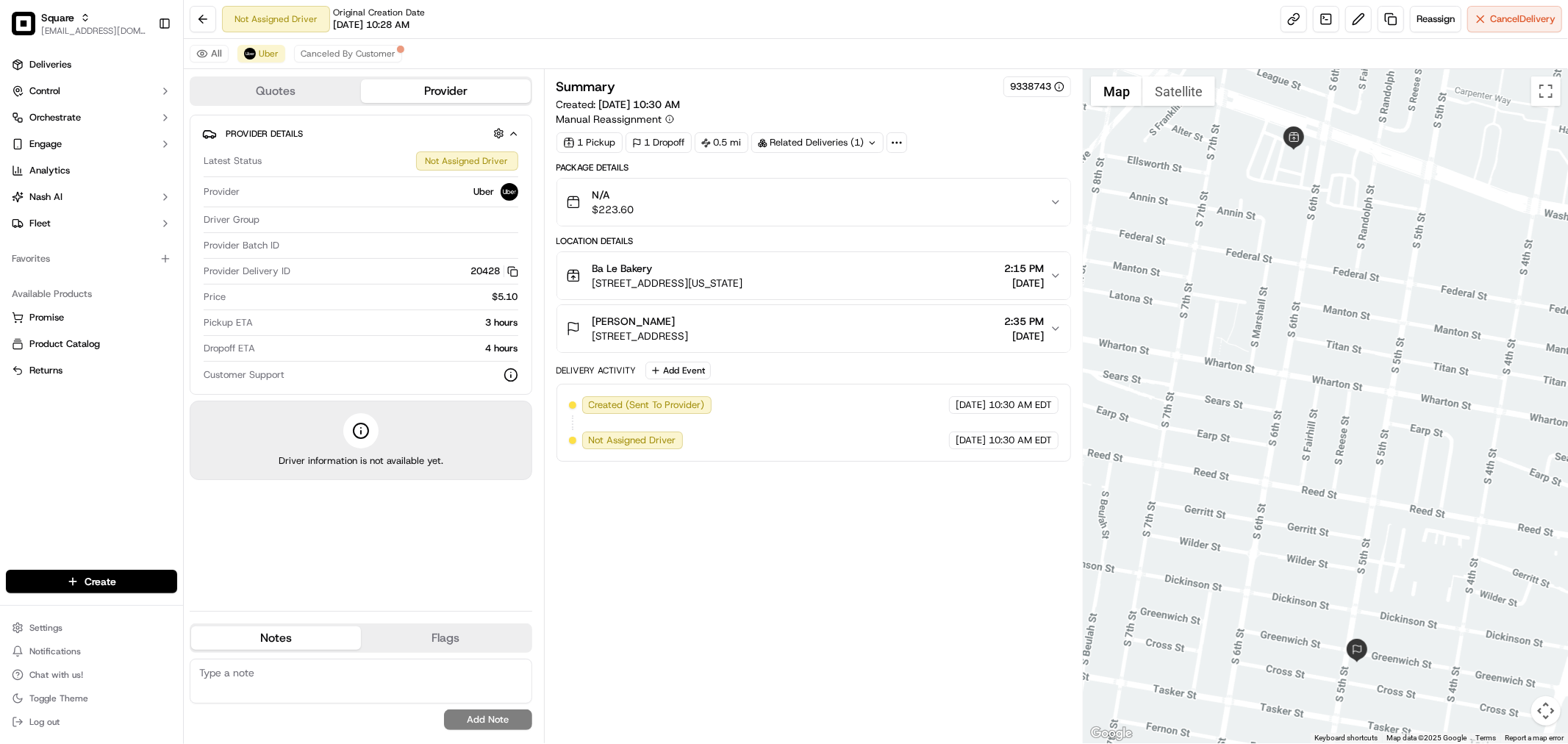
scroll to position [0, 0]
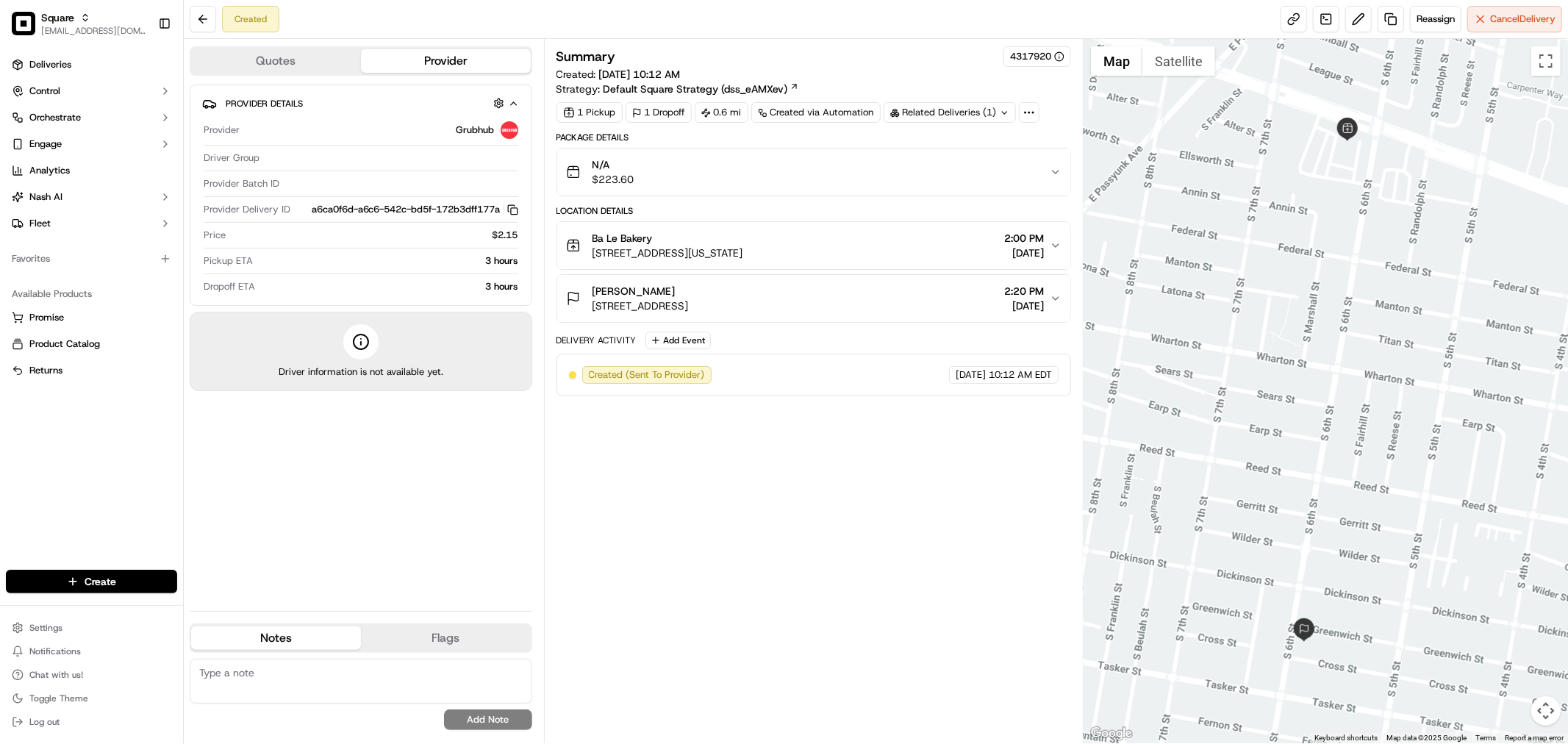
click at [1031, 173] on div "N/A $223.60" at bounding box center [808, 172] width 484 height 30
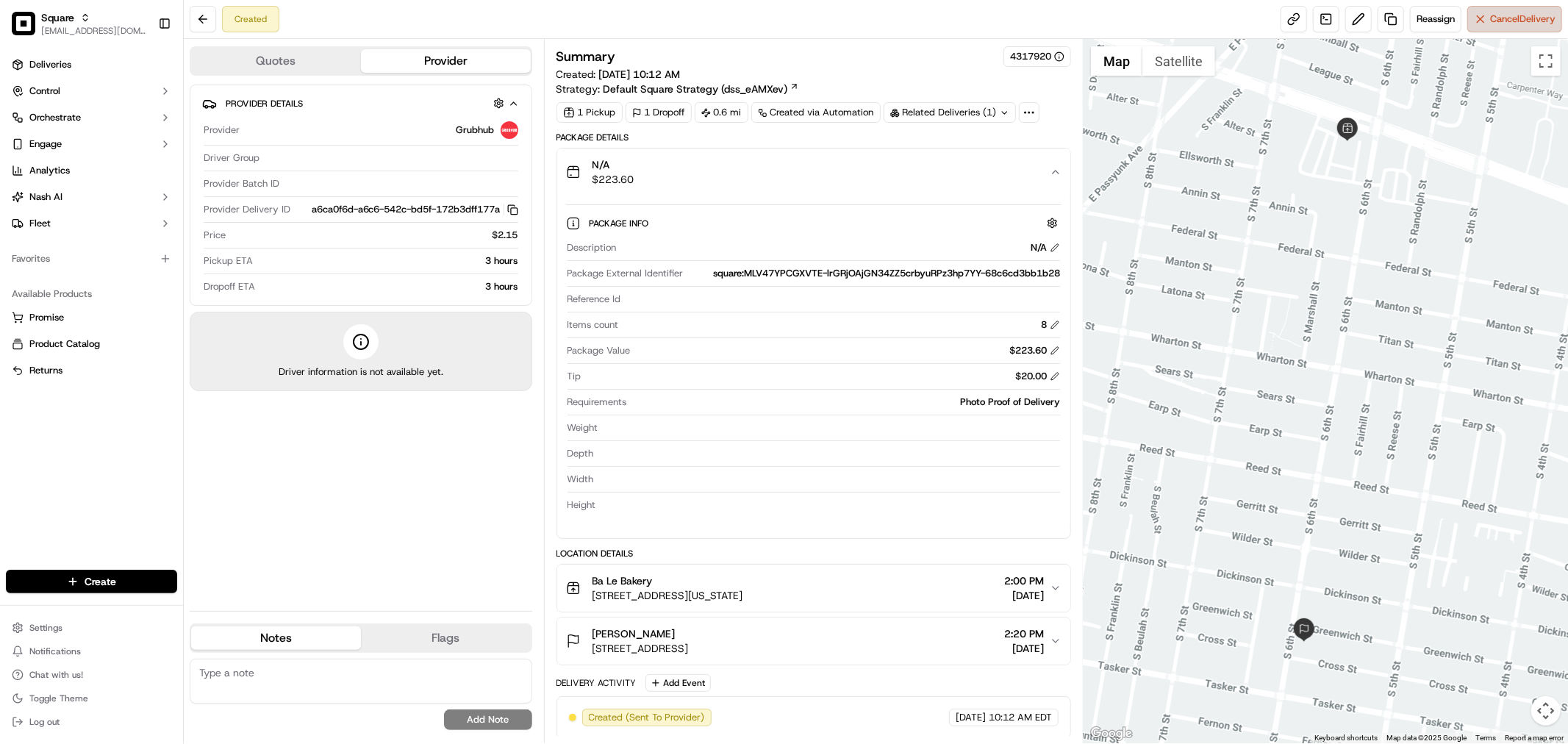
click at [1476, 19] on button "Cancel Delivery" at bounding box center [1514, 20] width 95 height 27
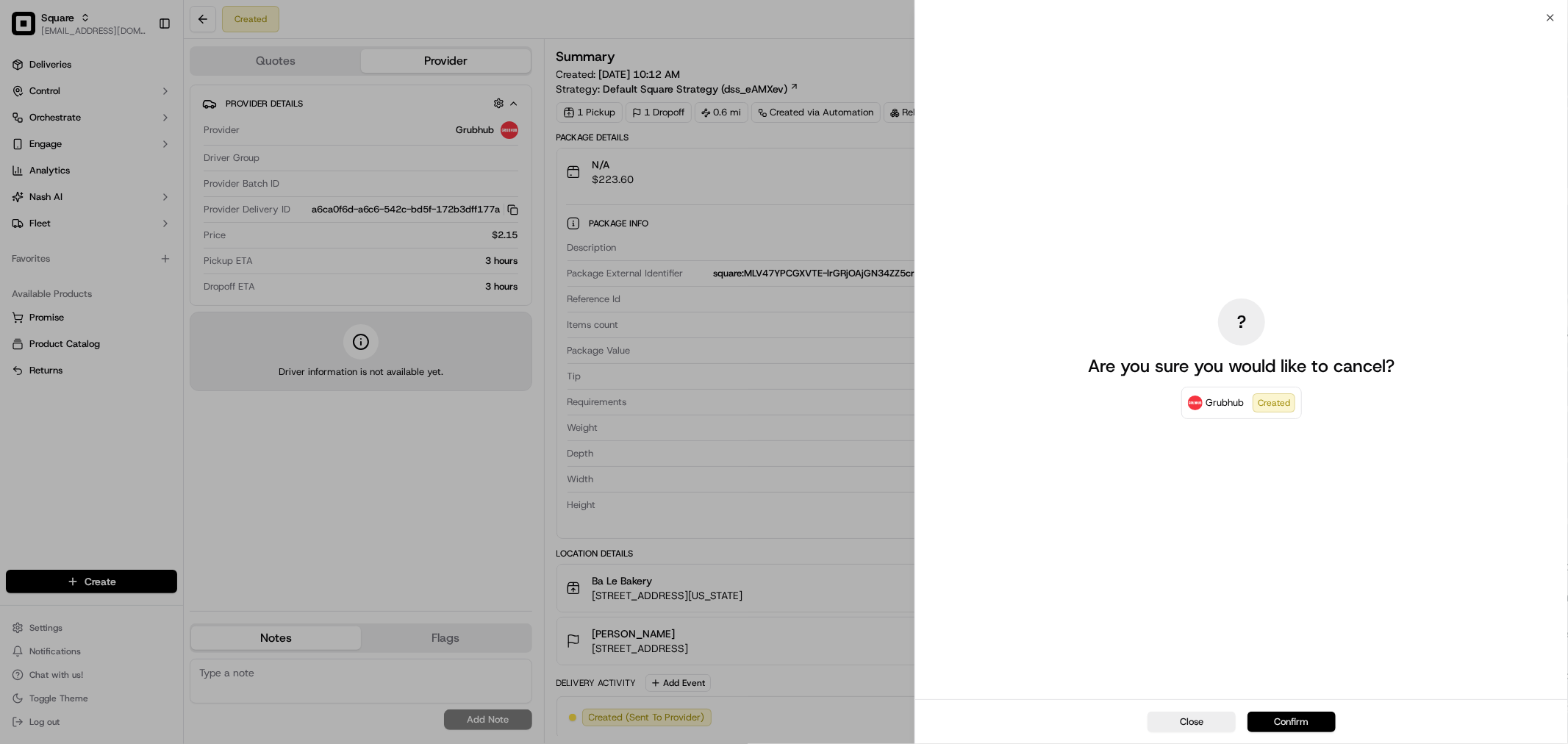
click at [1288, 721] on button "Confirm" at bounding box center [1292, 721] width 89 height 20
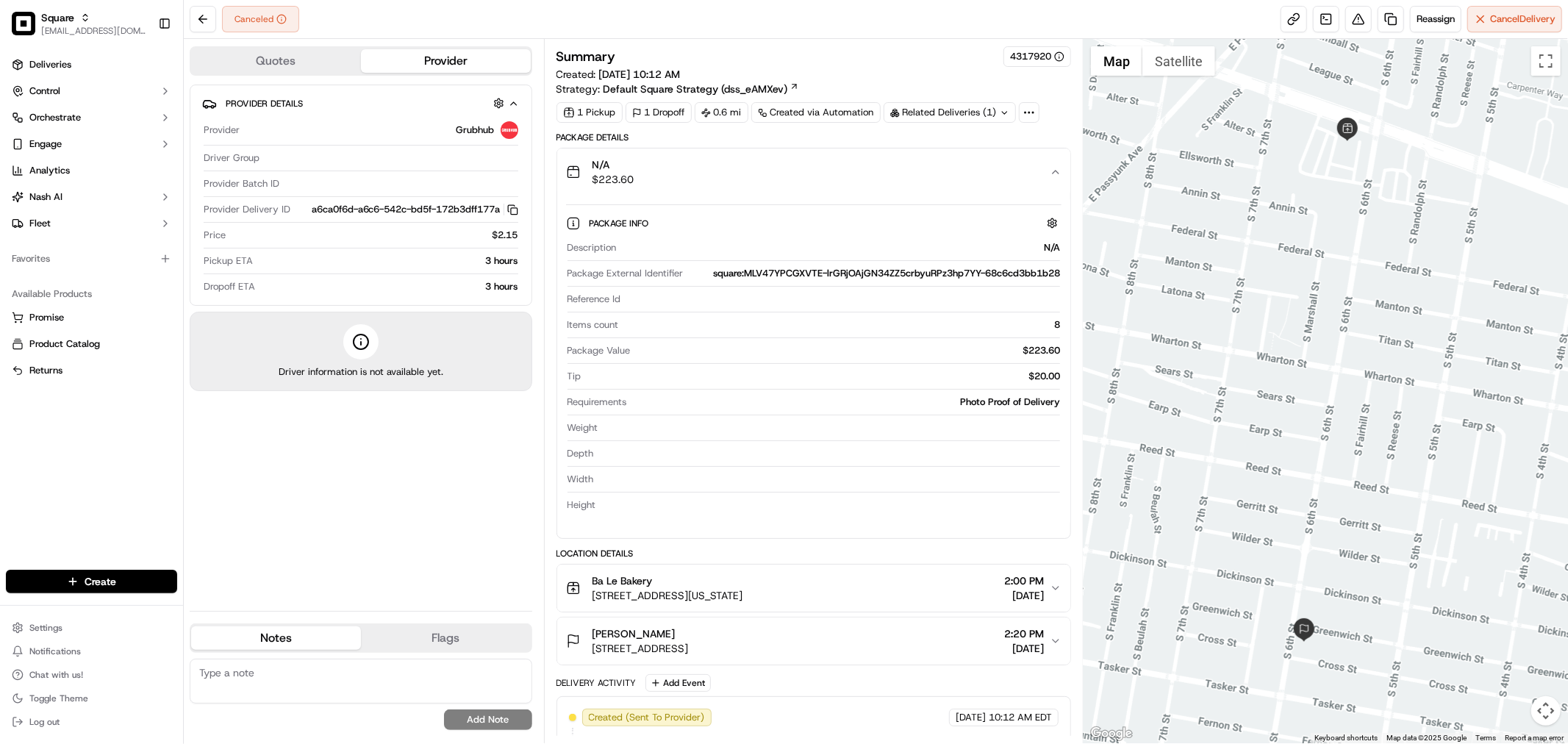
click at [319, 706] on div "No results found Add Note" at bounding box center [360, 694] width 342 height 71
click at [319, 681] on textarea at bounding box center [360, 681] width 342 height 45
paste textarea "Type of Caller : merchant Reason for Call: reschedule Concern: merchant wanted …"
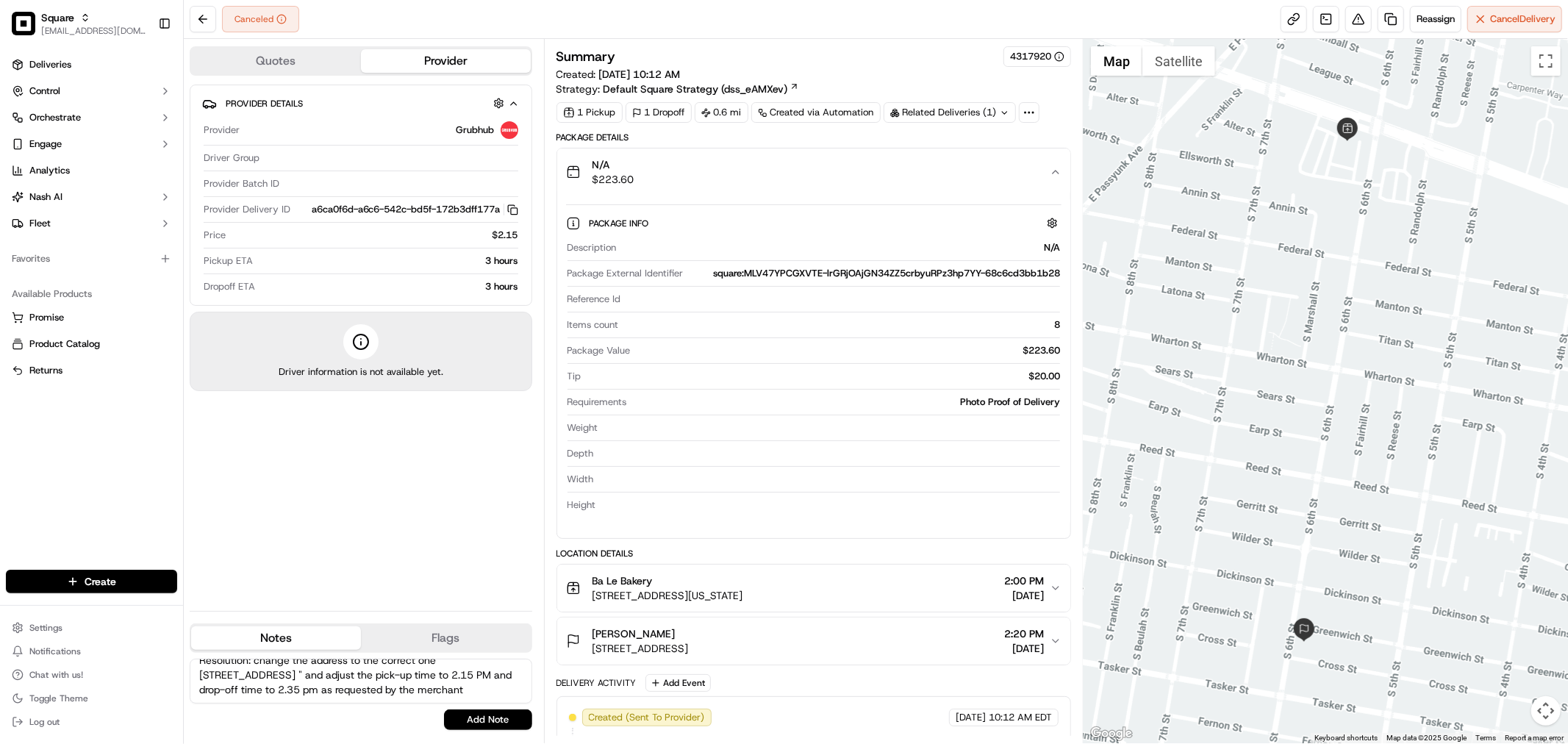
scroll to position [109, 0]
click at [289, 688] on textarea "Type of Caller : merchant Reason for Call: reschedule Concern: merchant wanted …" at bounding box center [360, 681] width 342 height 45
paste textarea "9338743"
type textarea "Type of Caller : merchant Reason for Call: reschedule Concern: merchant wanted …"
click at [463, 718] on button "Add Note" at bounding box center [488, 720] width 89 height 20
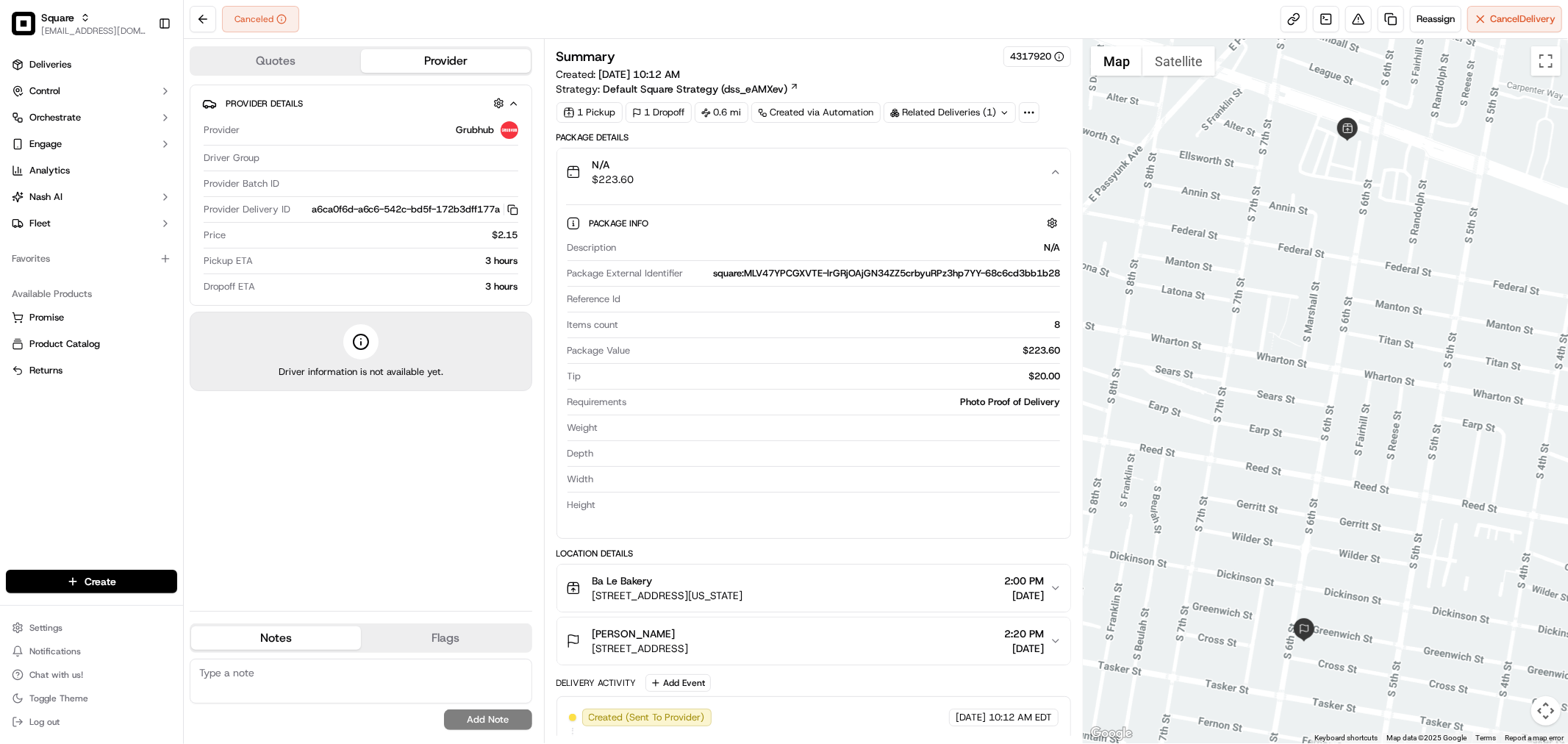
scroll to position [0, 0]
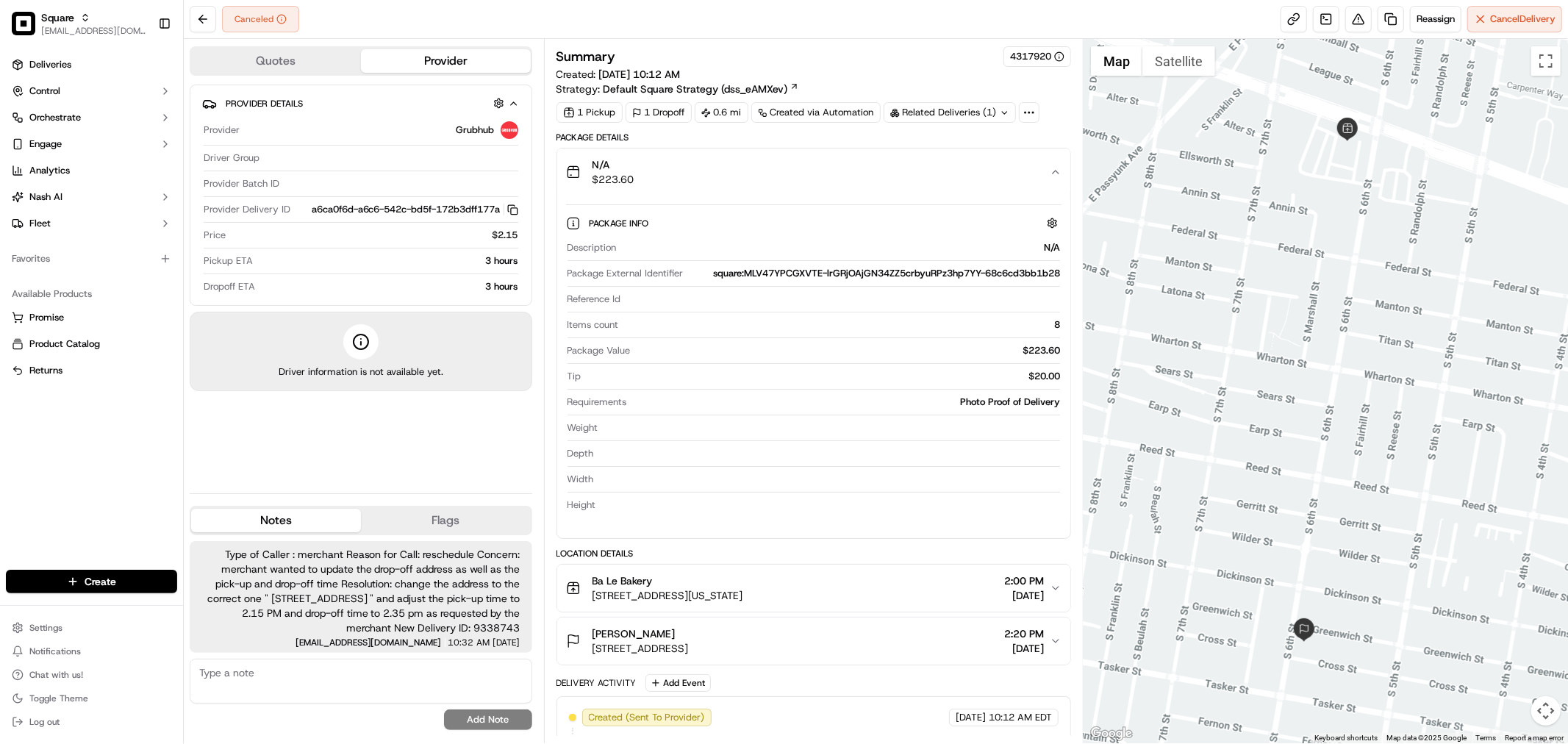
click at [1022, 193] on button "N/A $223.60" at bounding box center [813, 172] width 513 height 47
